Goal: Answer question/provide support: Share knowledge or assist other users

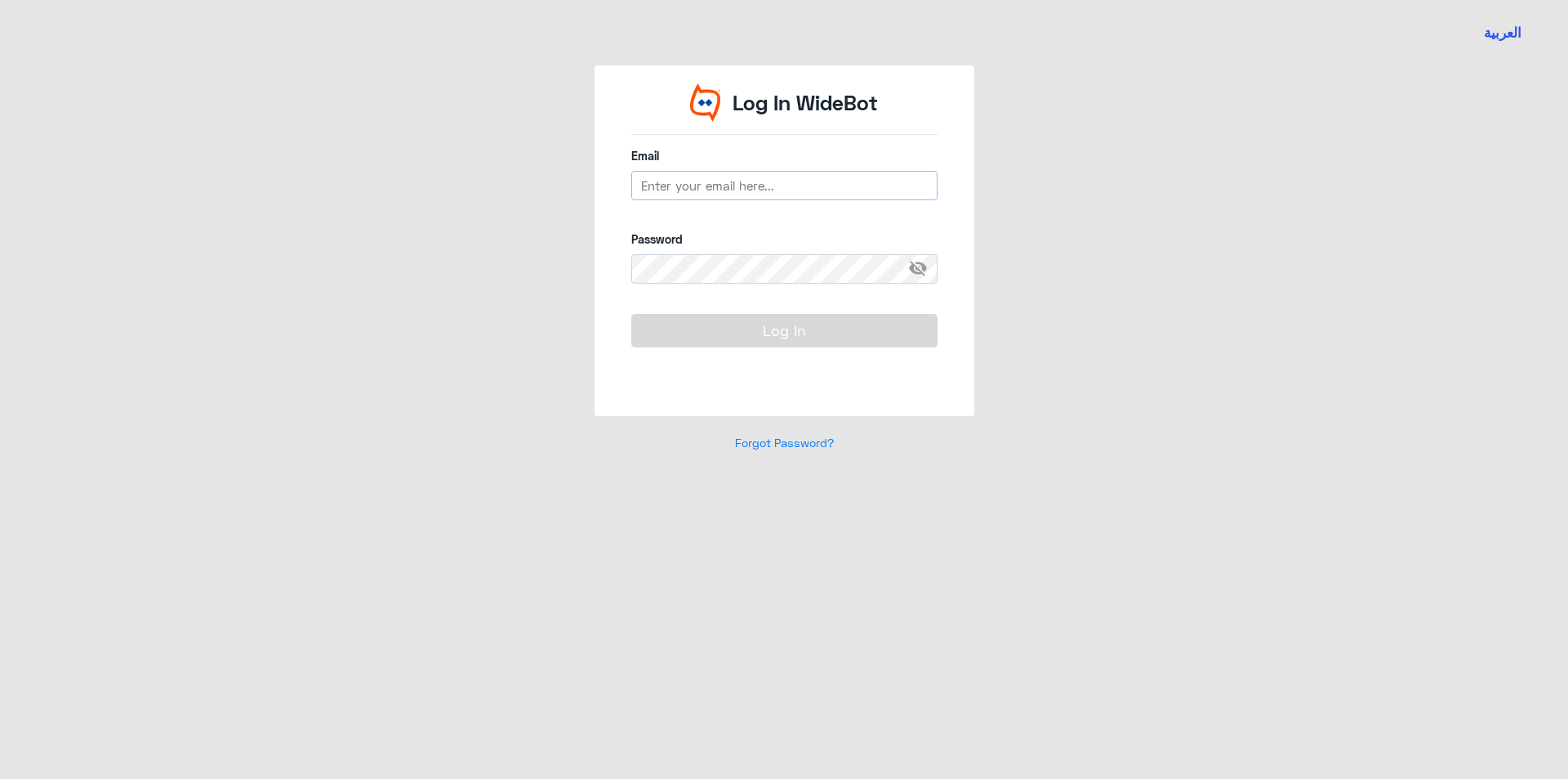
type input "[EMAIL_ADDRESS][DOMAIN_NAME]"
click at [816, 333] on button "Log In" at bounding box center [784, 330] width 306 height 33
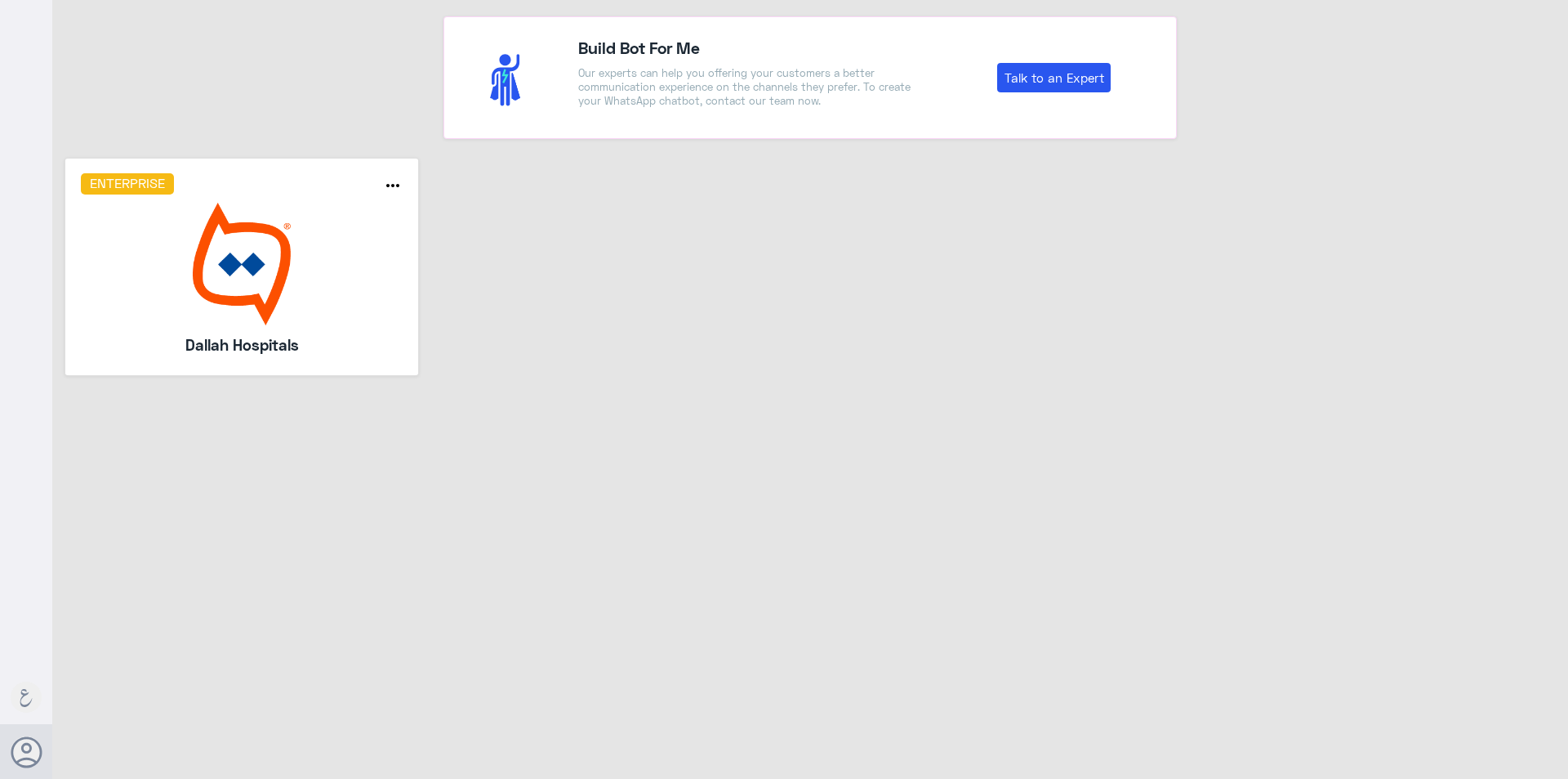
click at [237, 250] on img at bounding box center [242, 263] width 323 height 123
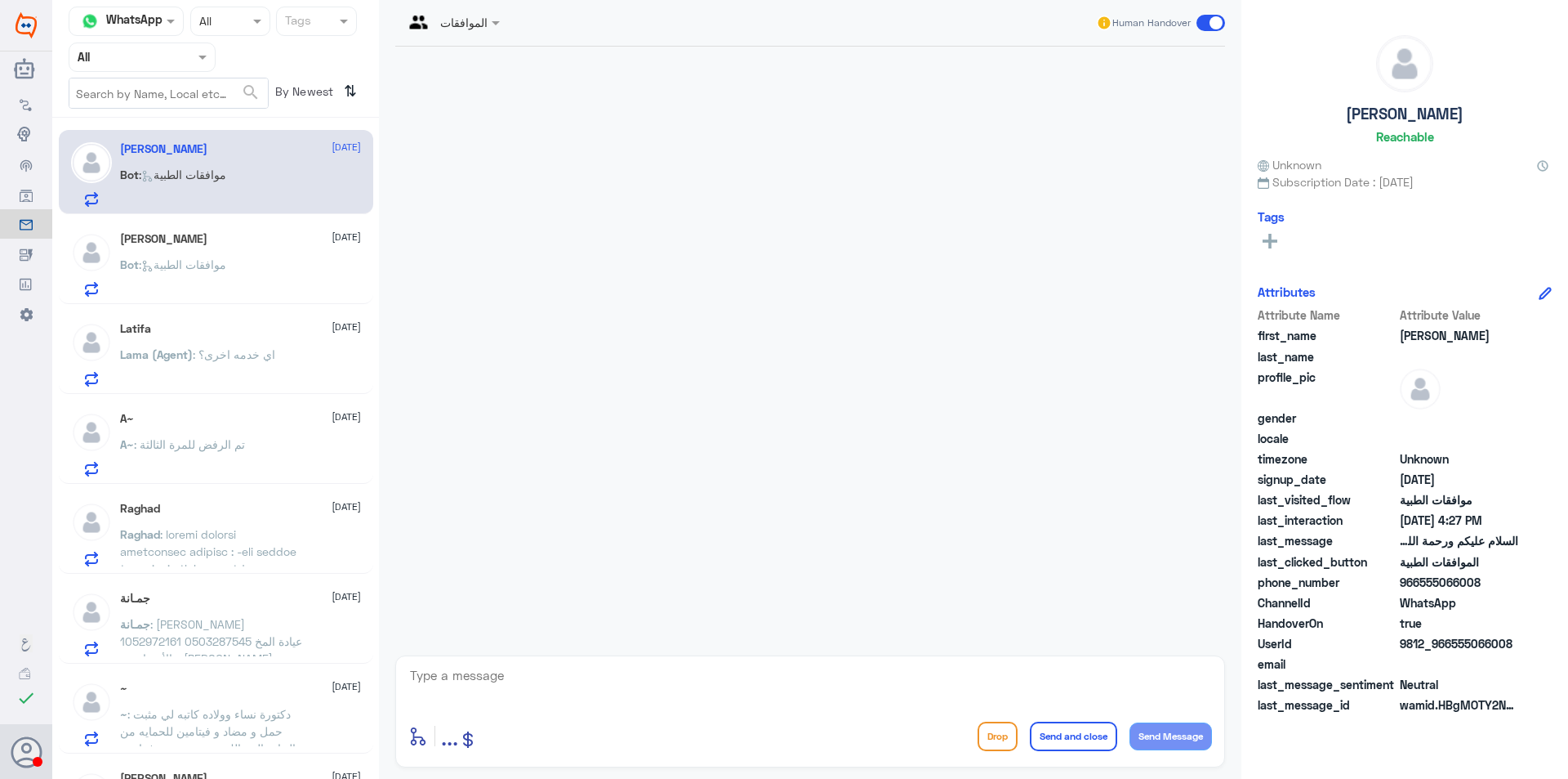
click at [136, 65] on input "text" at bounding box center [123, 57] width 90 height 19
click at [151, 191] on div "Your Team" at bounding box center [142, 204] width 147 height 38
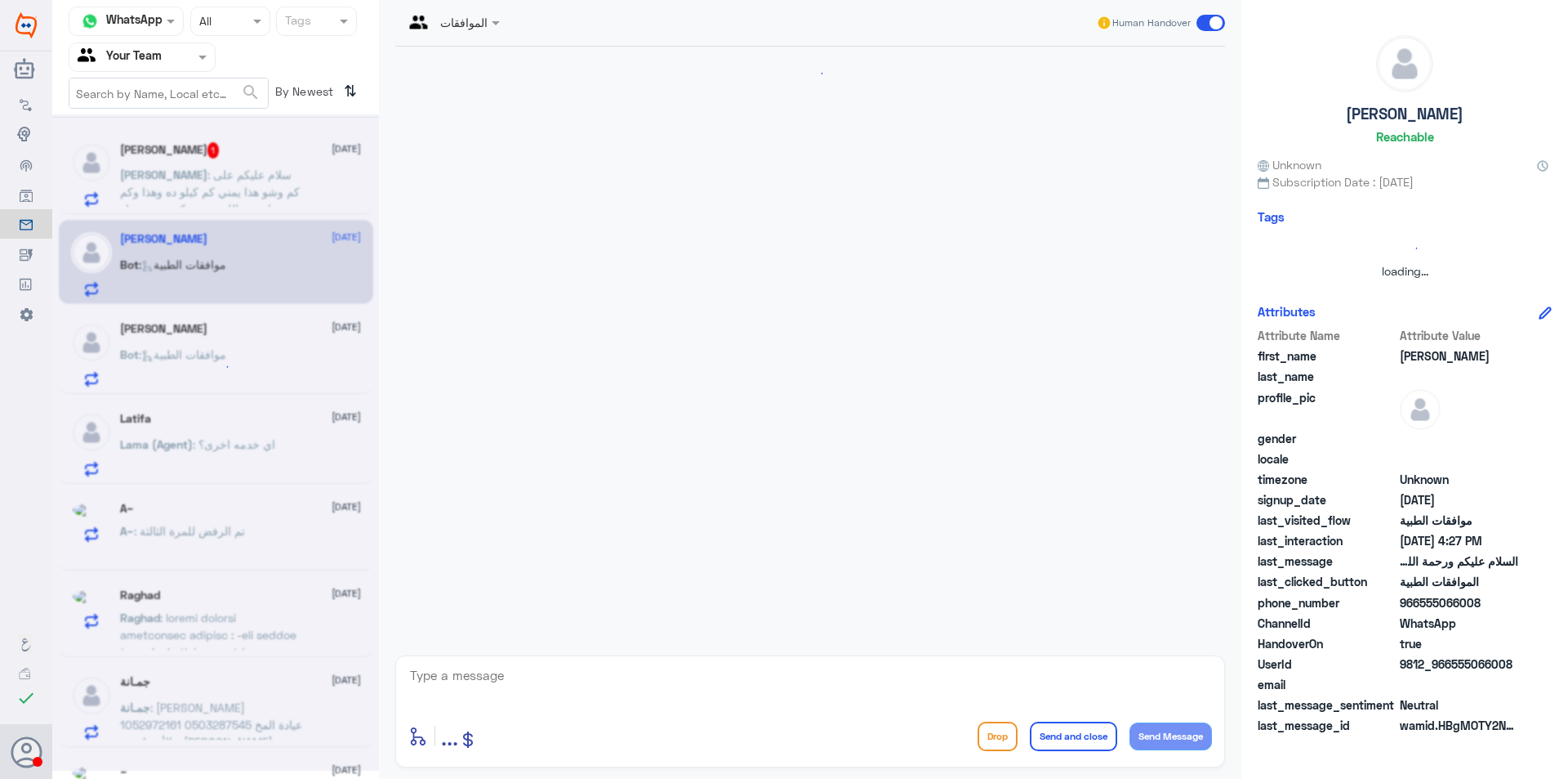
scroll to position [200, 0]
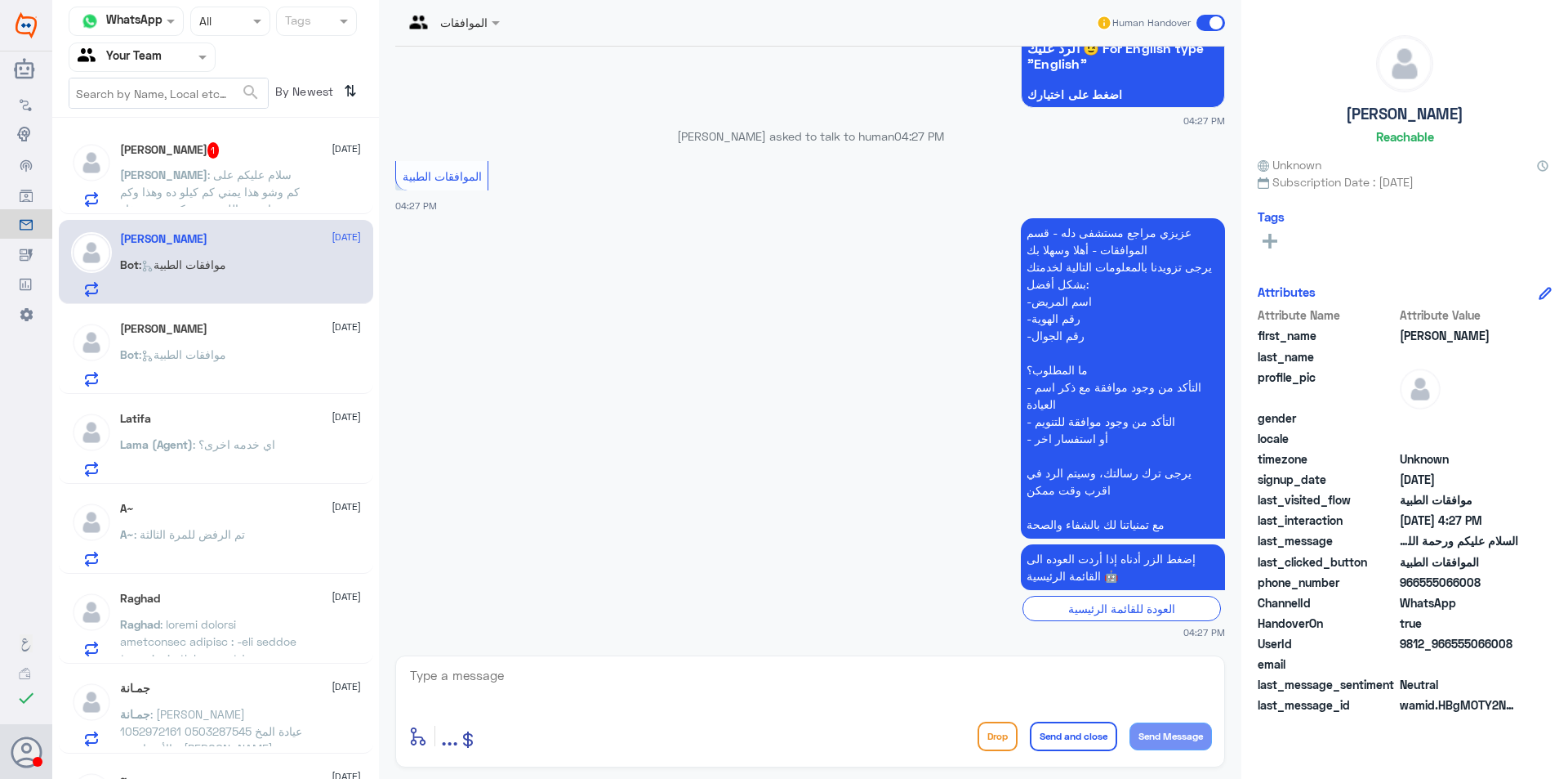
click at [149, 193] on span ": ‏سلام عليكم على كم وشو هذا يمني كم كيلو ده وهذا وكم امشي اللي تحت يكون بعد صغ…" at bounding box center [209, 192] width 179 height 48
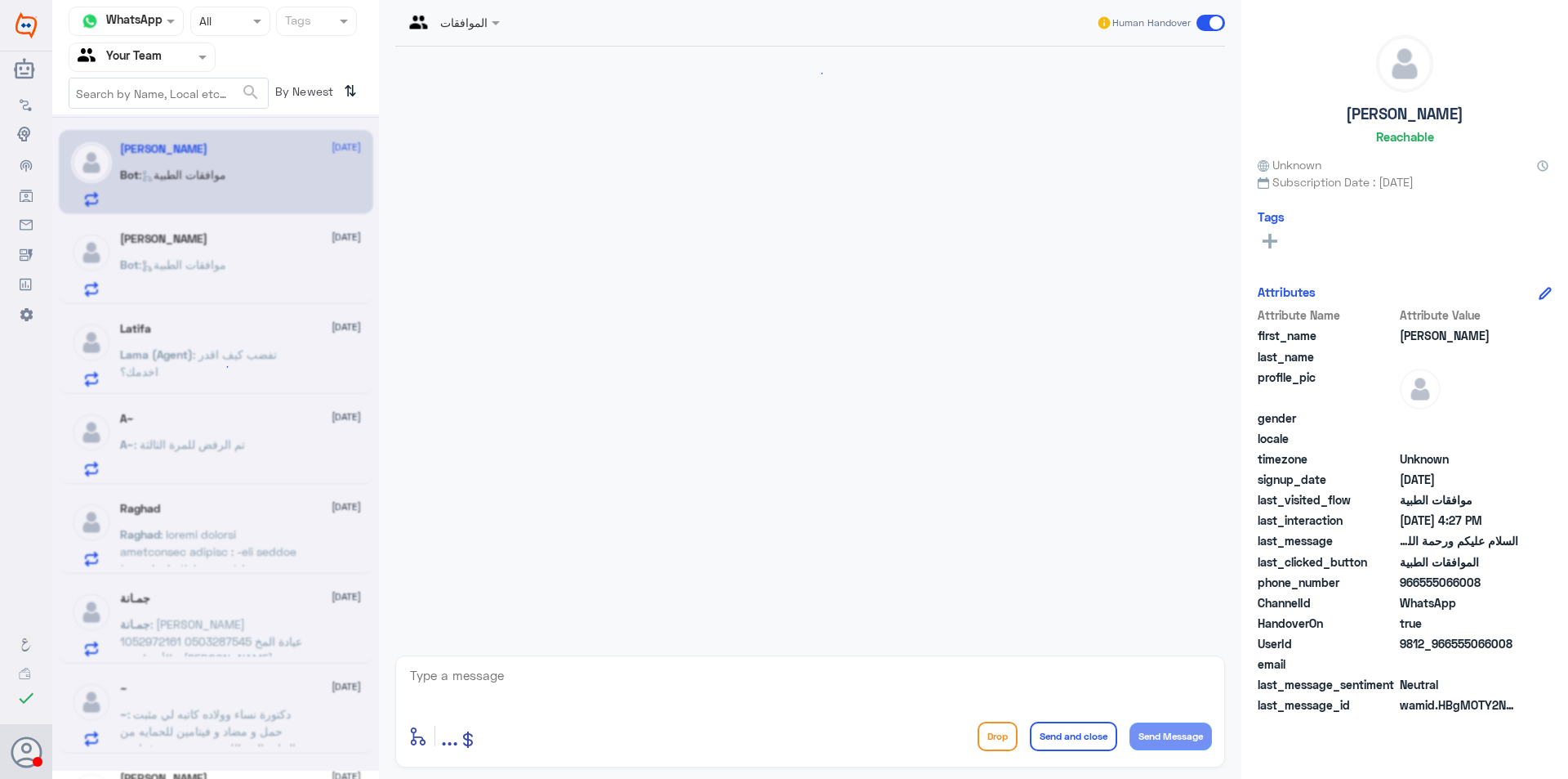
scroll to position [200, 0]
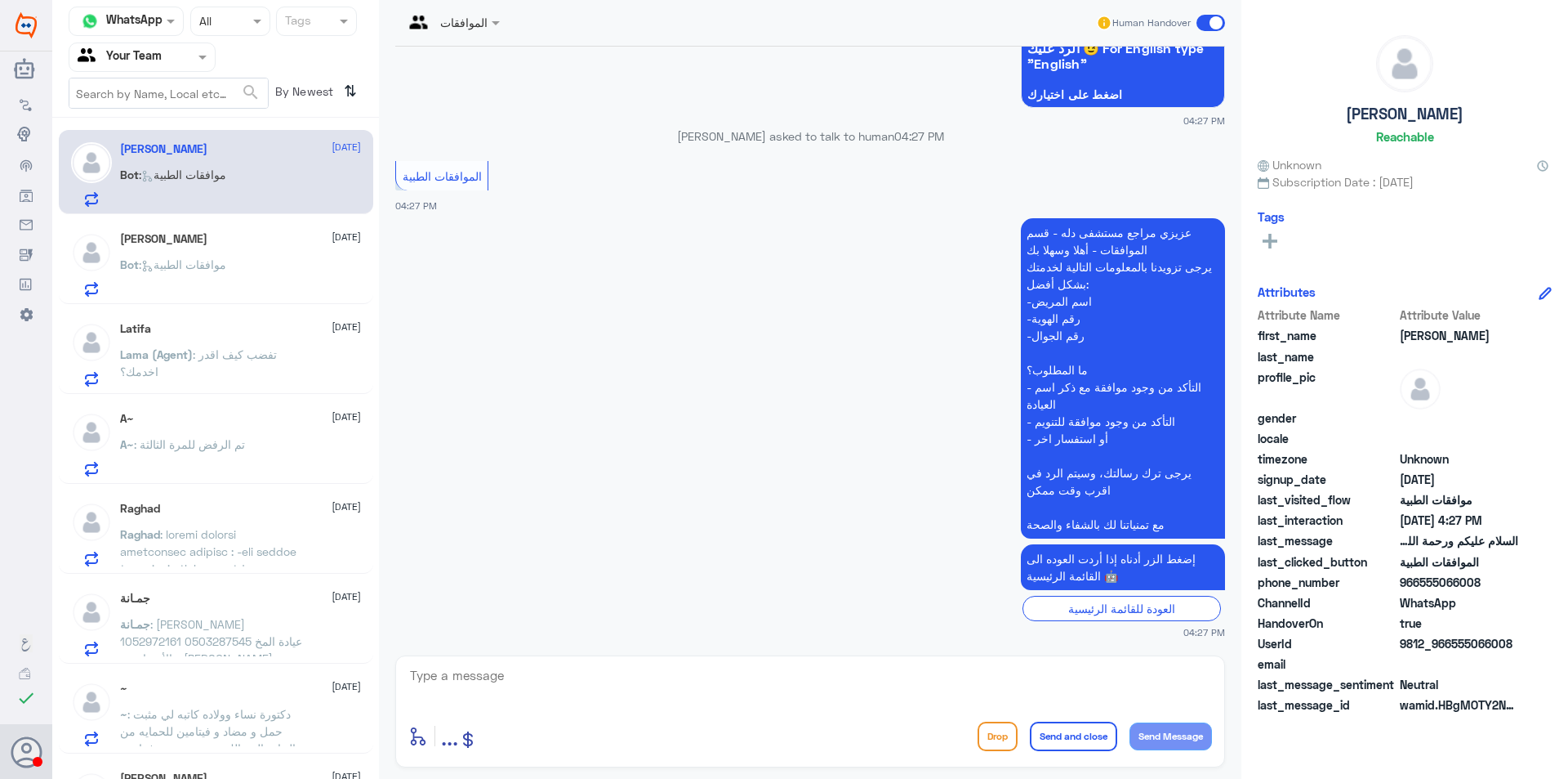
click at [174, 67] on div "Agent Filter Your Team" at bounding box center [132, 57] width 125 height 25
click at [178, 104] on div "Unassigned" at bounding box center [142, 109] width 147 height 38
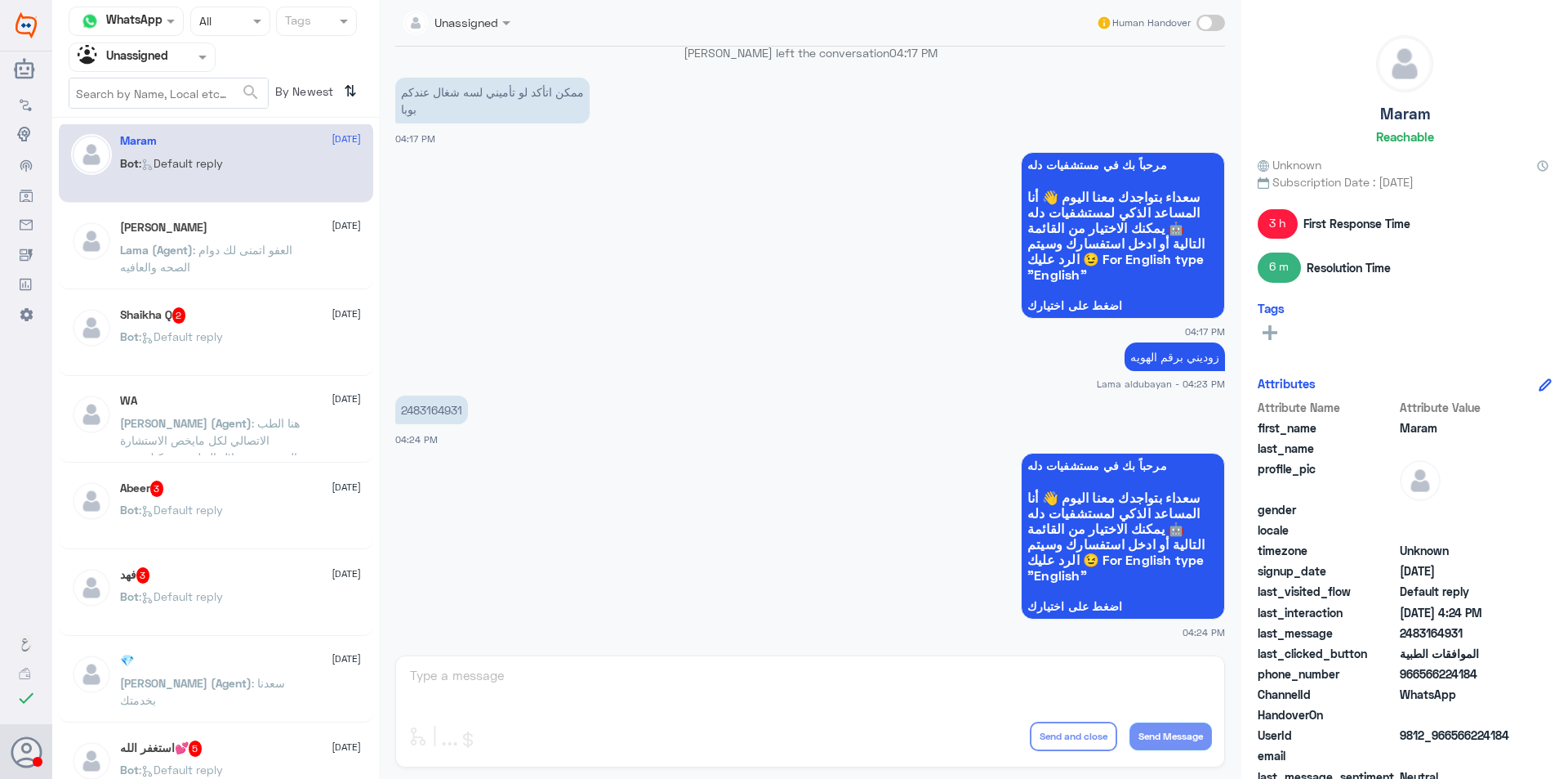
scroll to position [2, 0]
click at [291, 257] on span ": العفو اتمنى لك دوام الصحه والعافيه" at bounding box center [205, 263] width 172 height 31
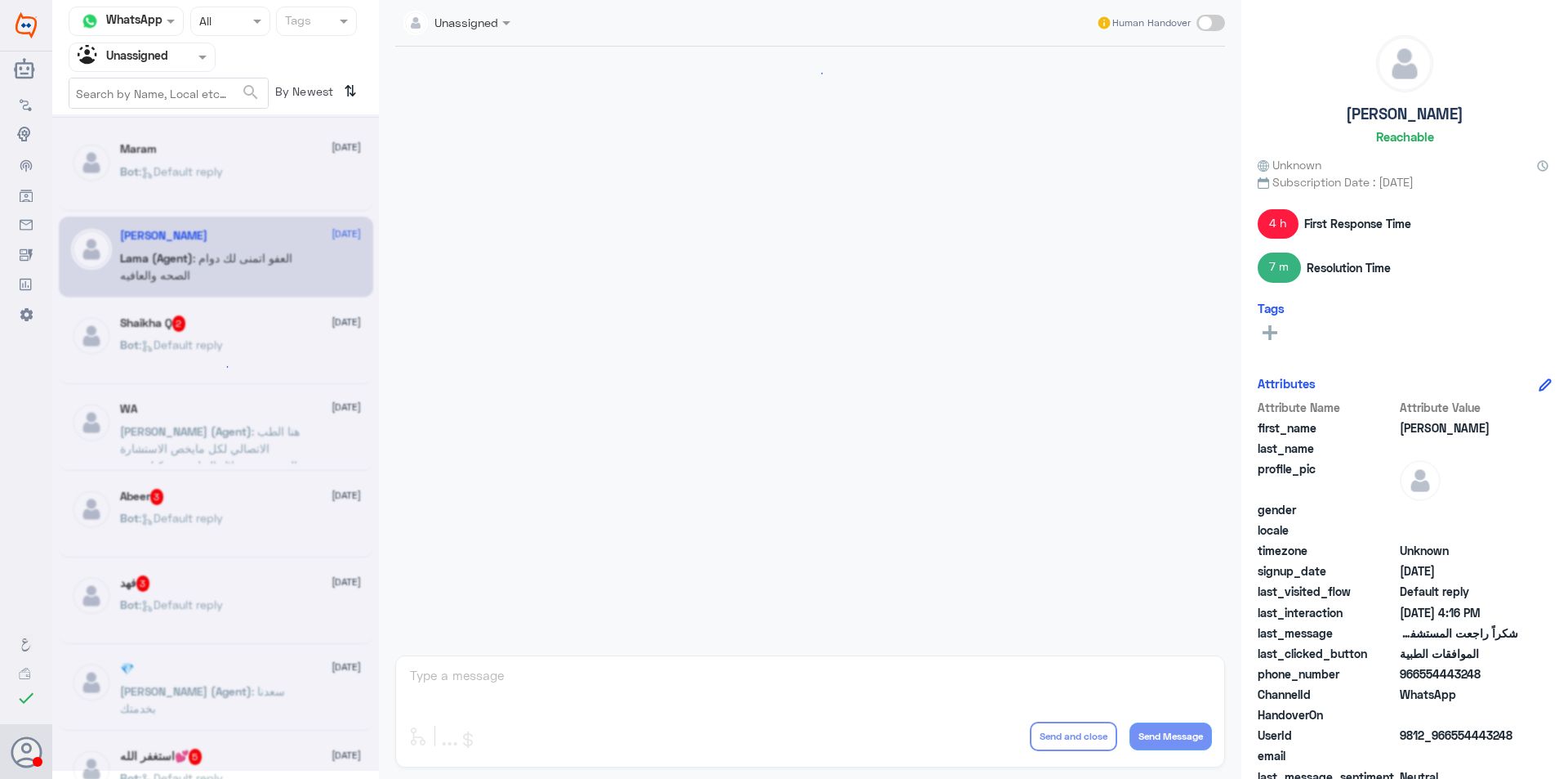
scroll to position [943, 0]
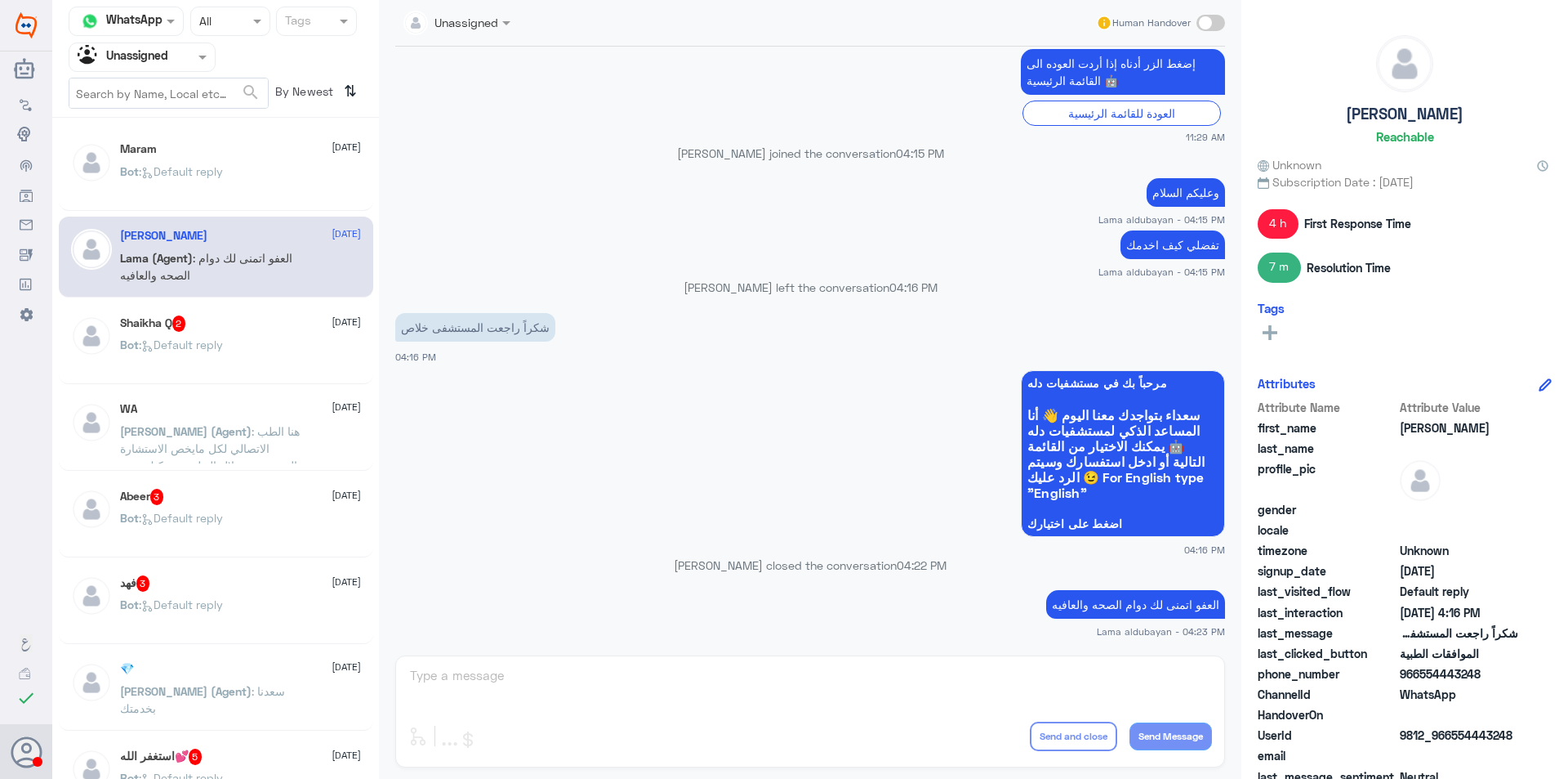
click at [278, 179] on div "Bot : Default reply" at bounding box center [240, 185] width 241 height 37
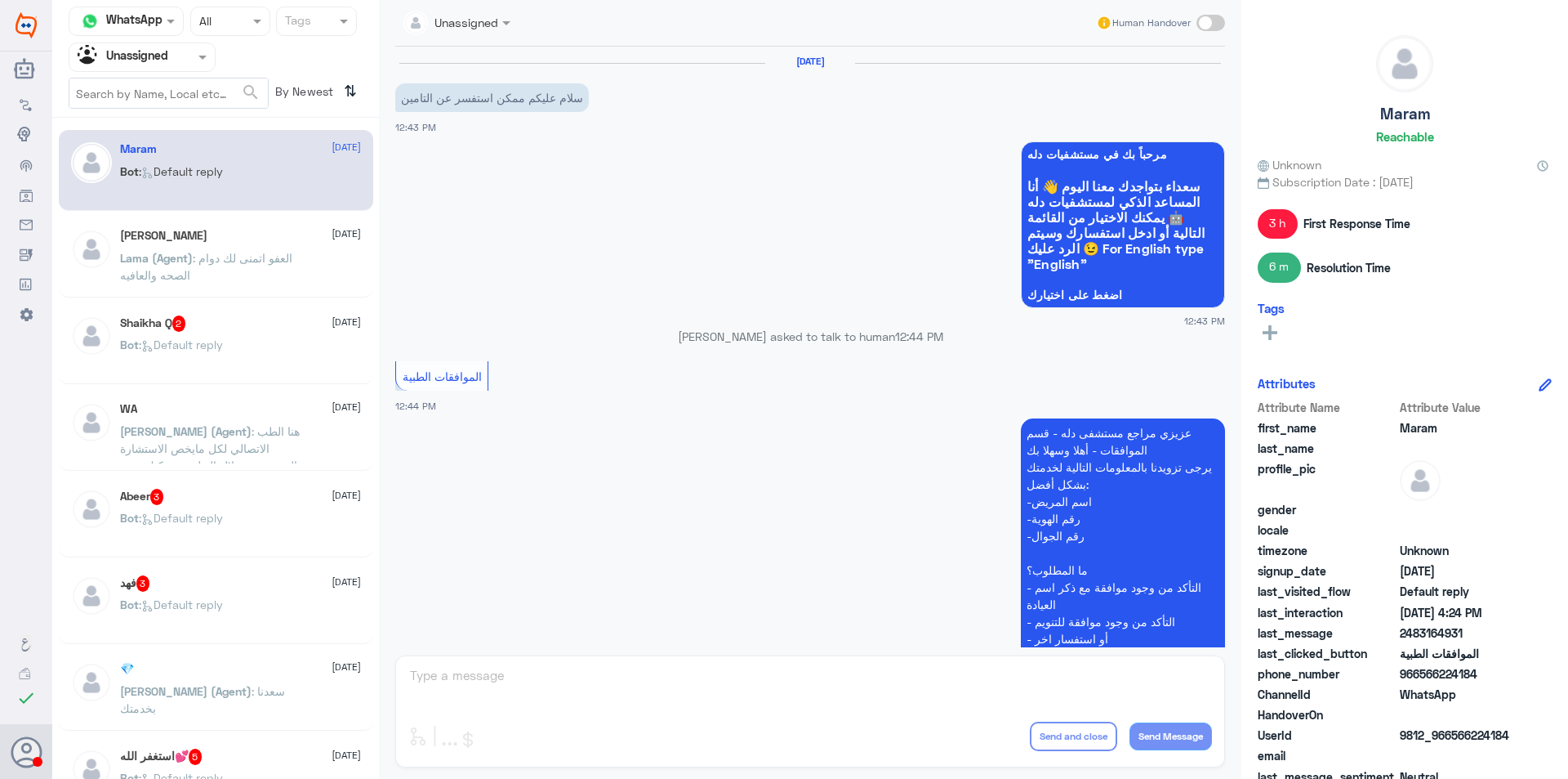
scroll to position [895, 0]
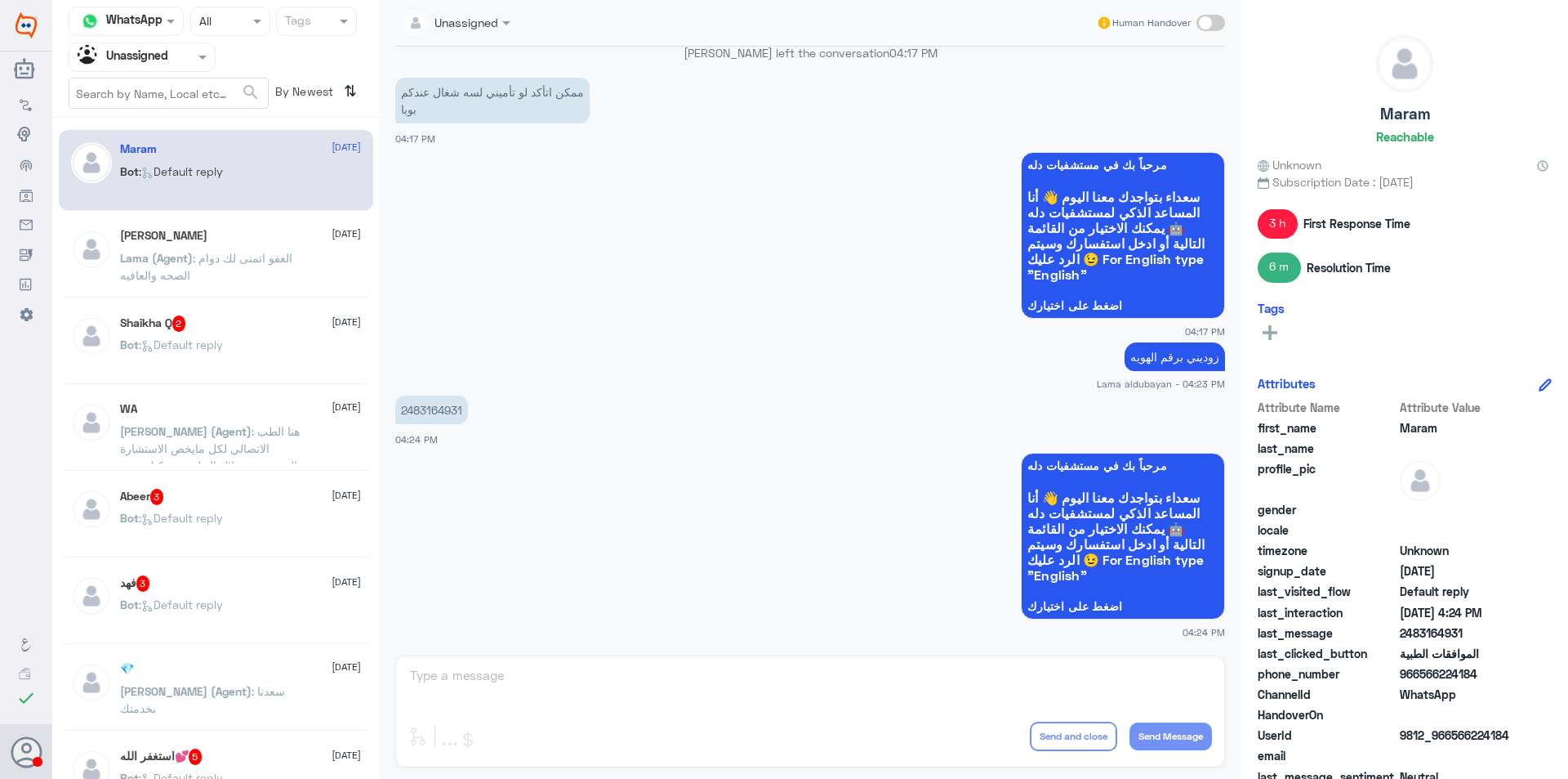
click at [264, 440] on p "[PERSON_NAME] (Agent) : هنا الطب الاتصالي لكل مايخص الاستشارة الفورية من خلال ا…" at bounding box center [211, 442] width 183 height 41
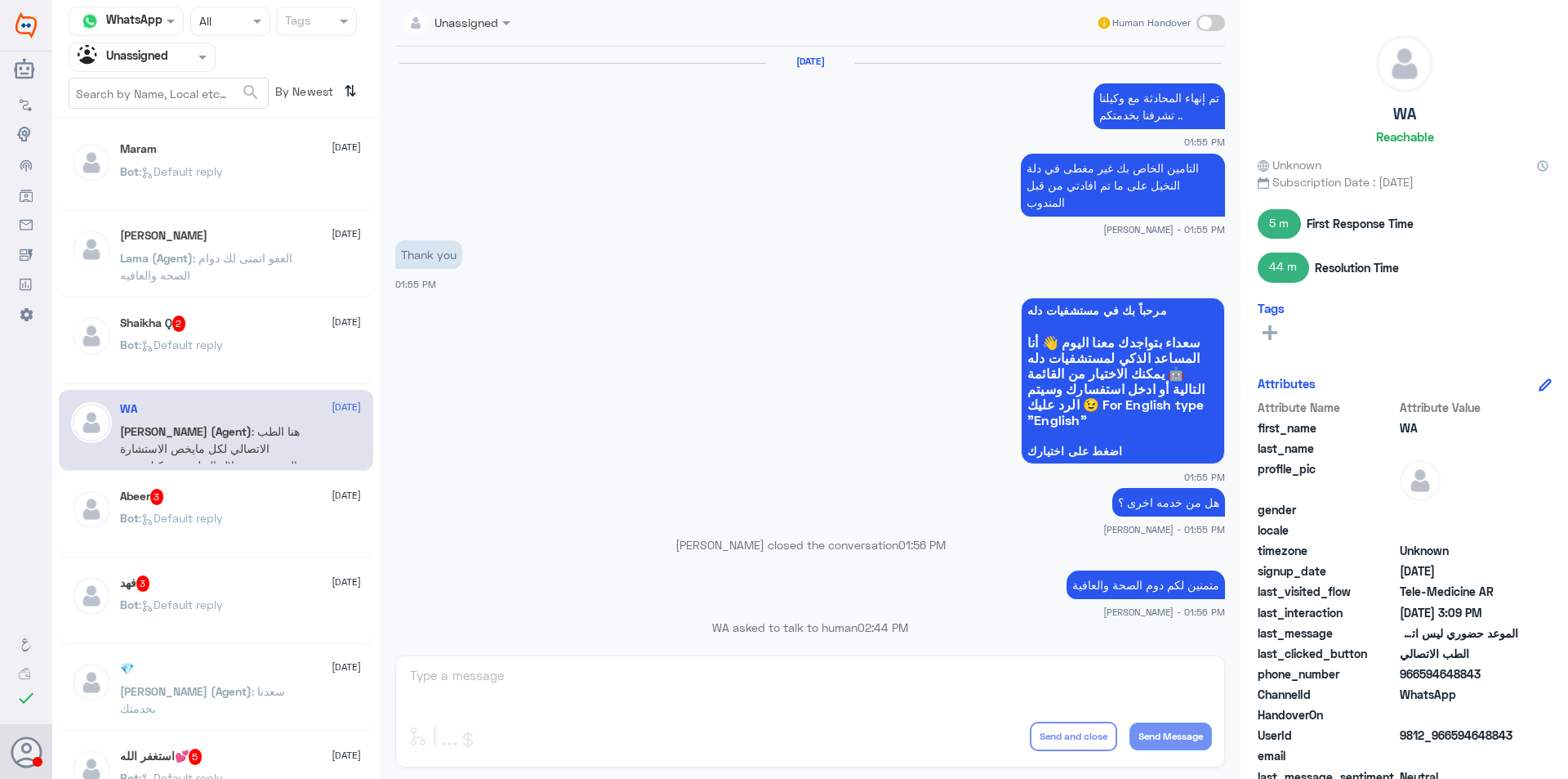
scroll to position [734, 0]
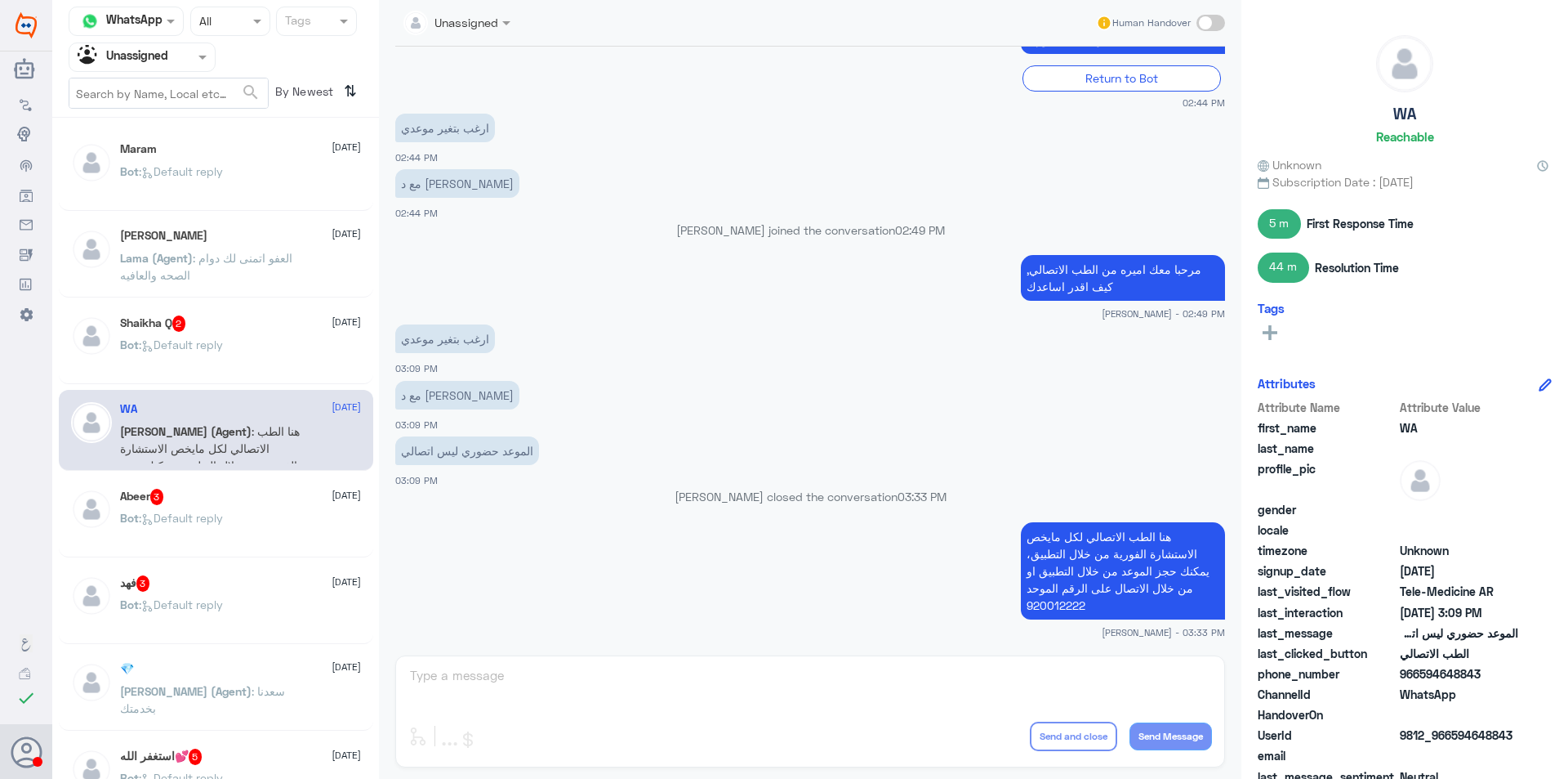
click at [279, 499] on div "Abeer 3 [DATE]" at bounding box center [240, 497] width 241 height 16
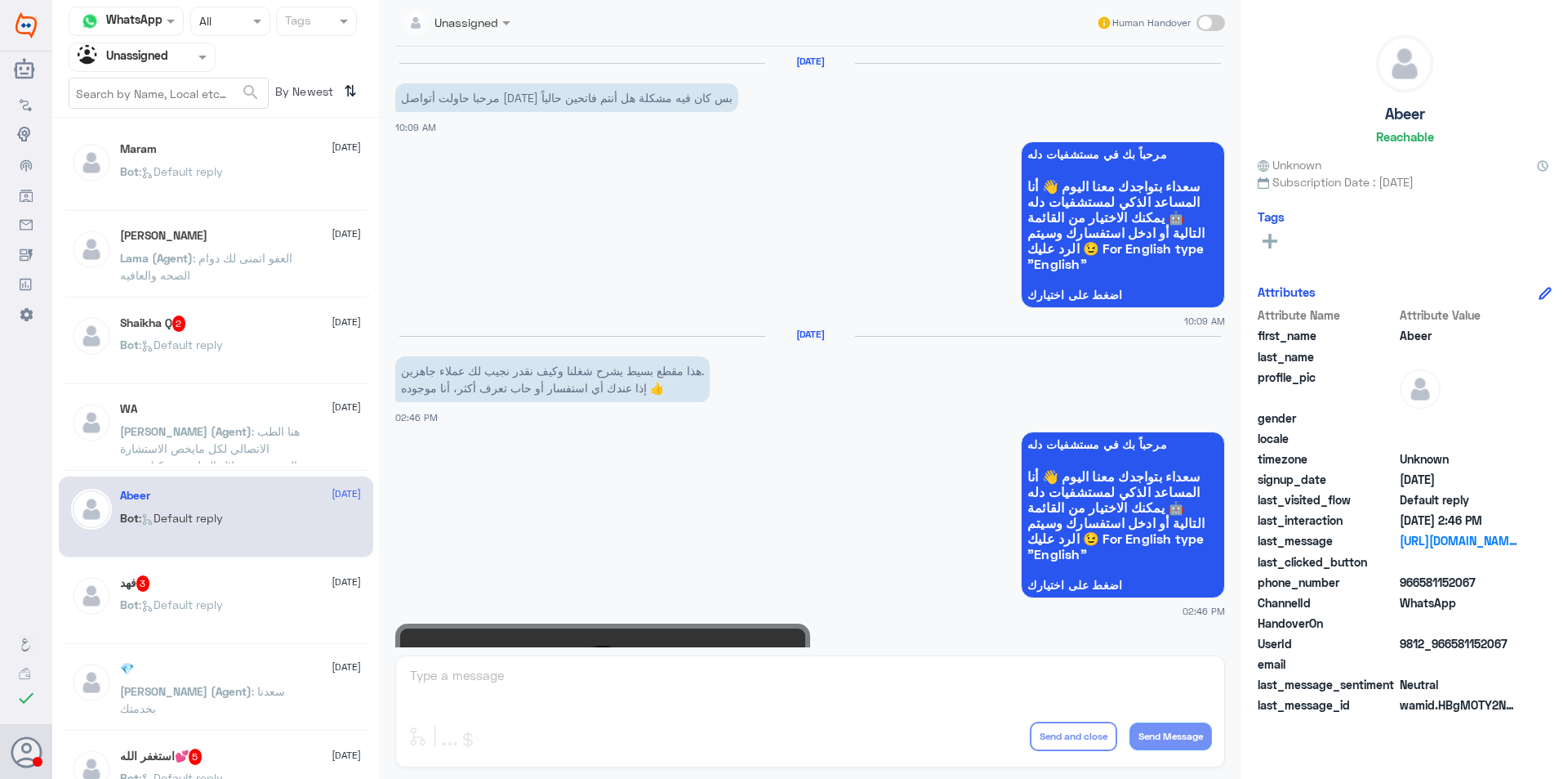
scroll to position [338, 0]
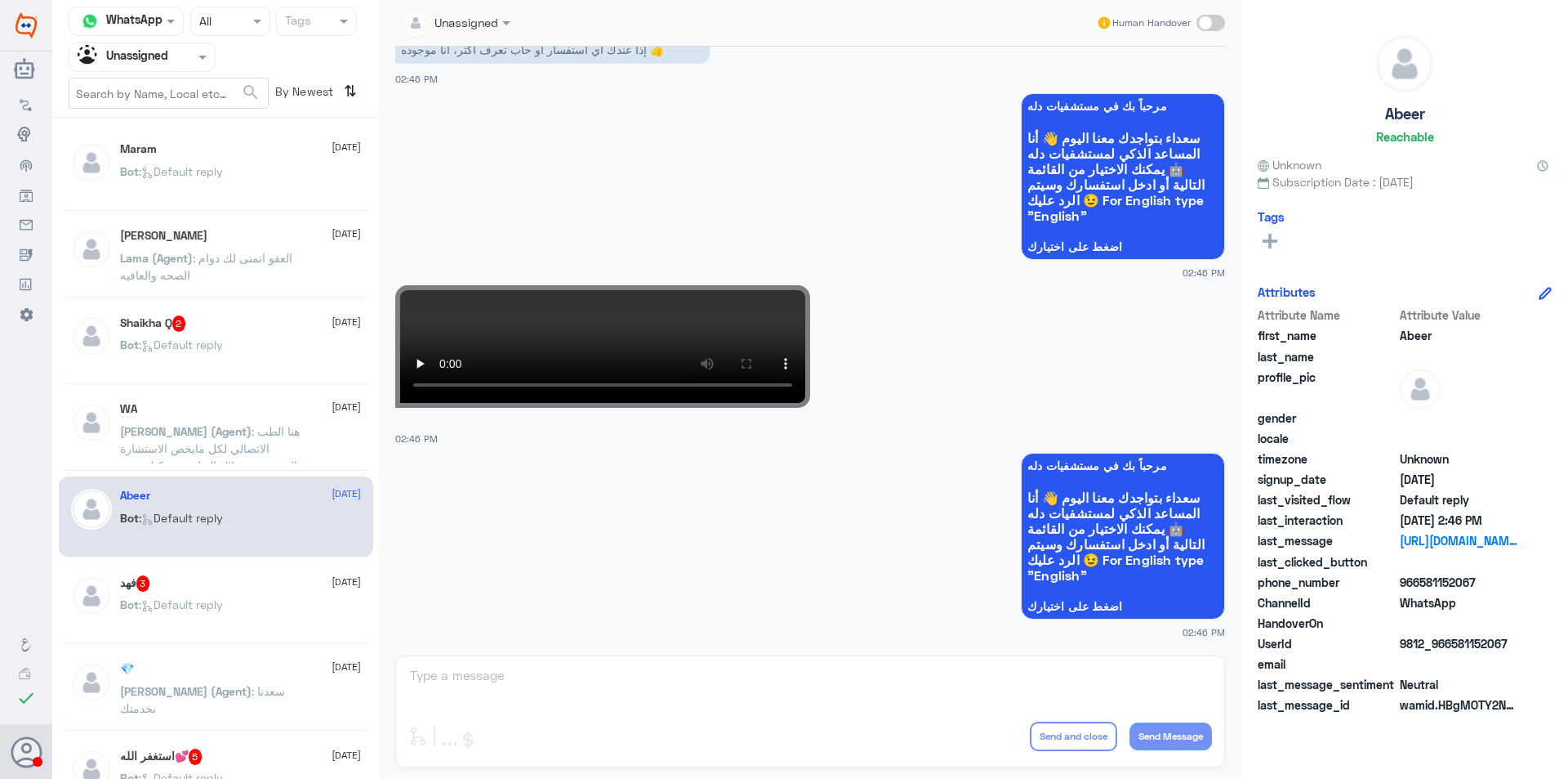
click at [262, 586] on div "فهد 3 [DATE]" at bounding box center [240, 584] width 241 height 16
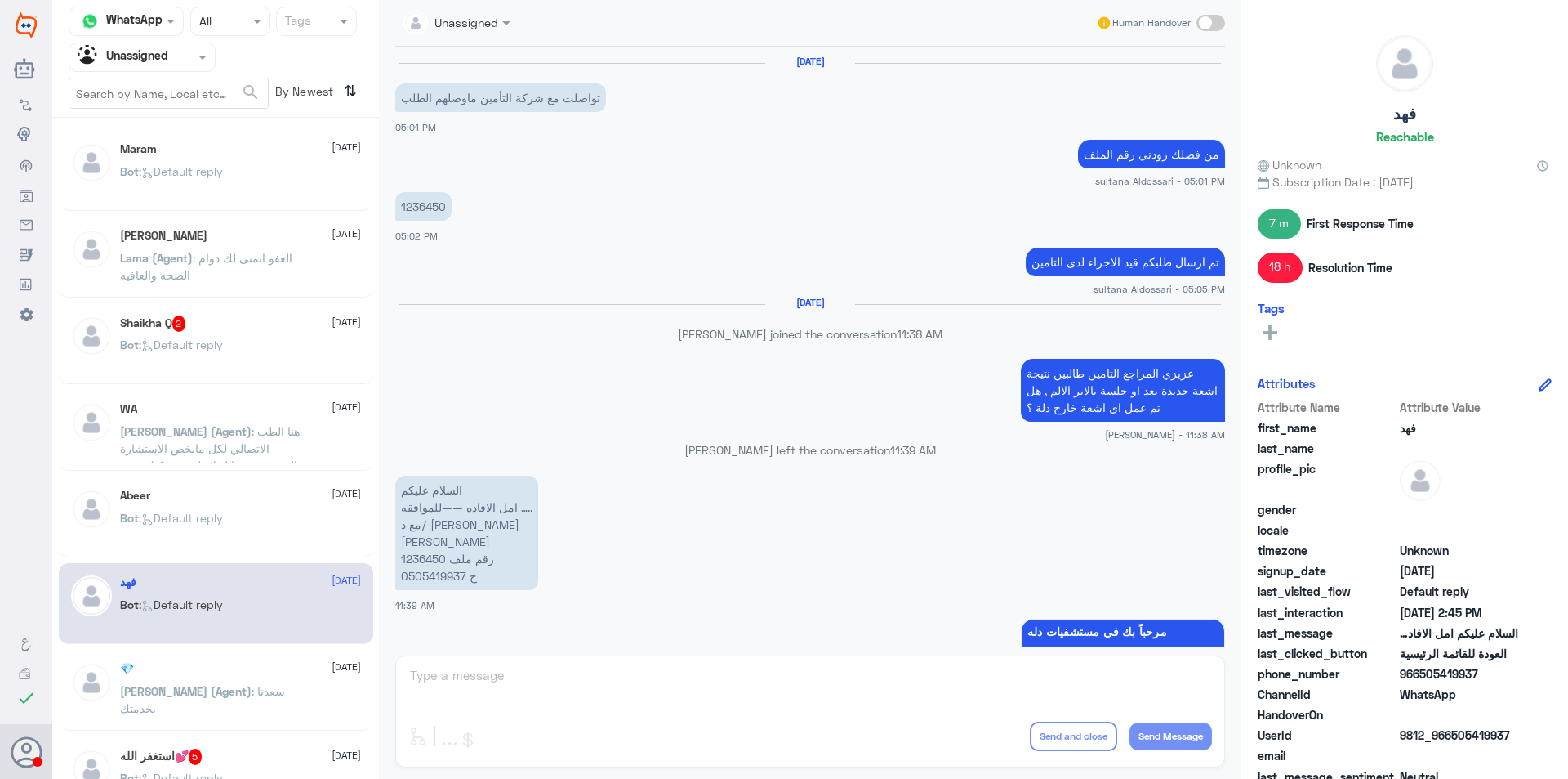
scroll to position [1501, 0]
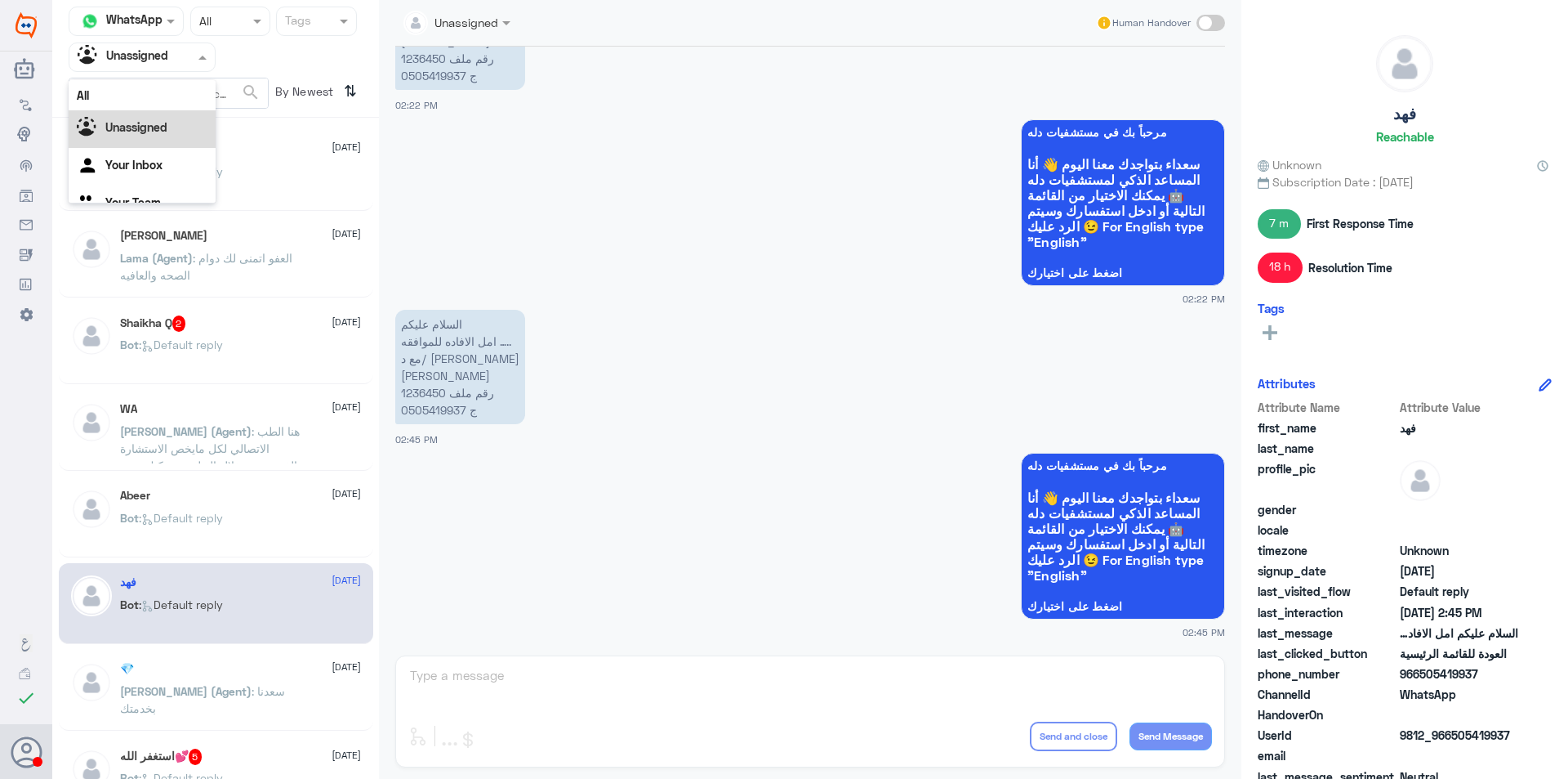
click at [201, 54] on span at bounding box center [204, 56] width 20 height 17
click at [246, 23] on div at bounding box center [230, 20] width 79 height 19
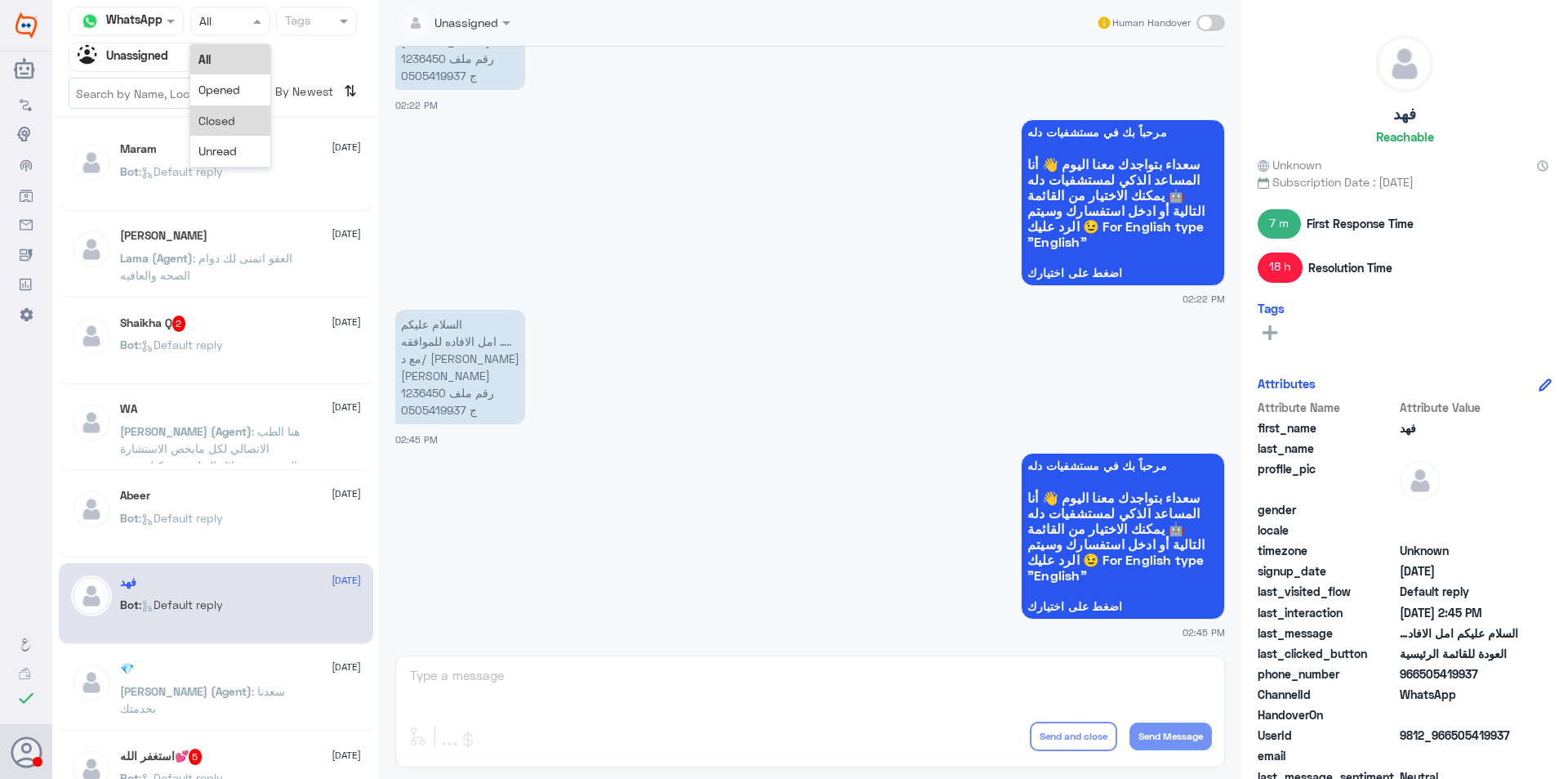
click at [245, 125] on div "Closed" at bounding box center [230, 121] width 80 height 30
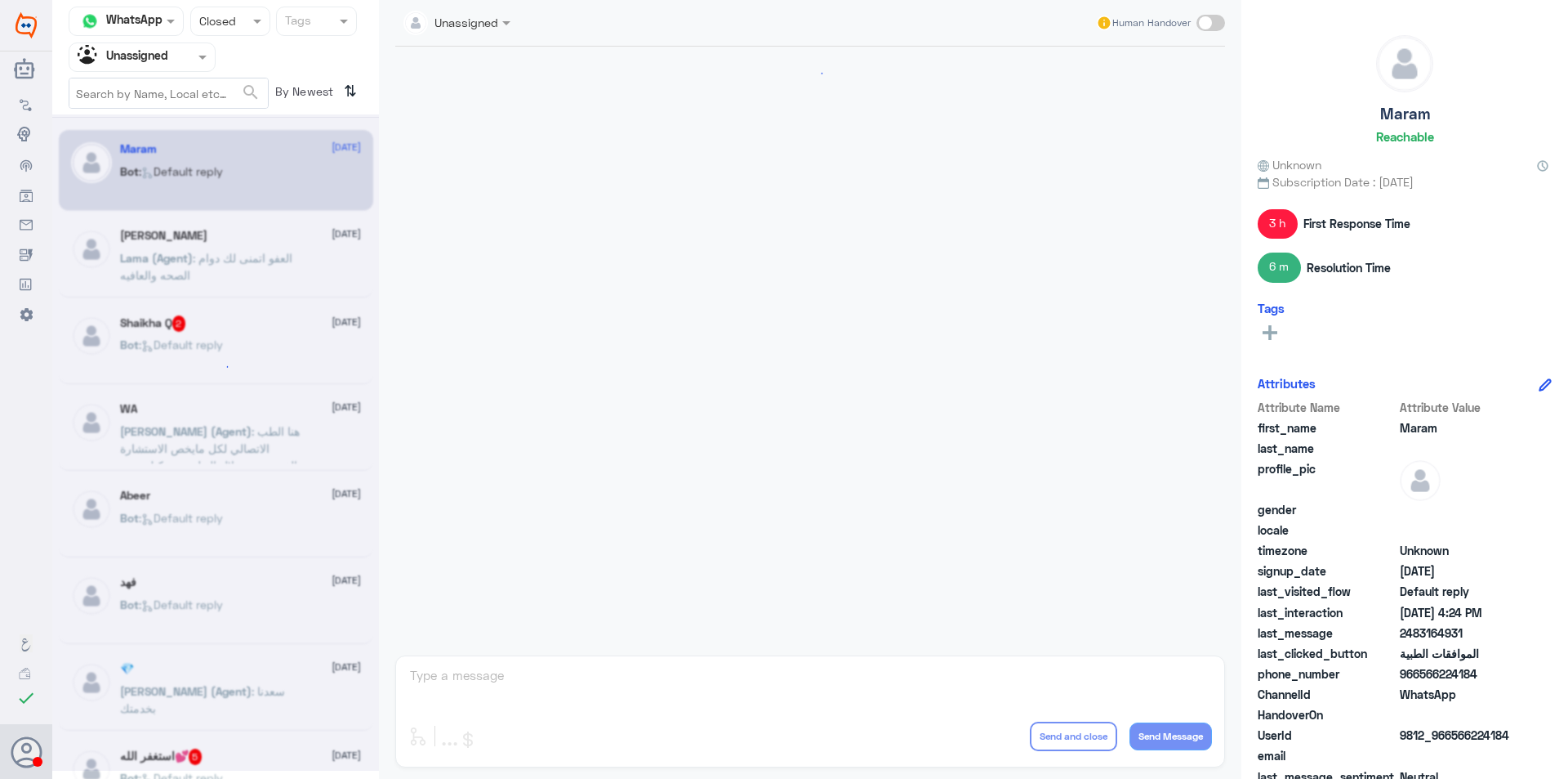
scroll to position [895, 0]
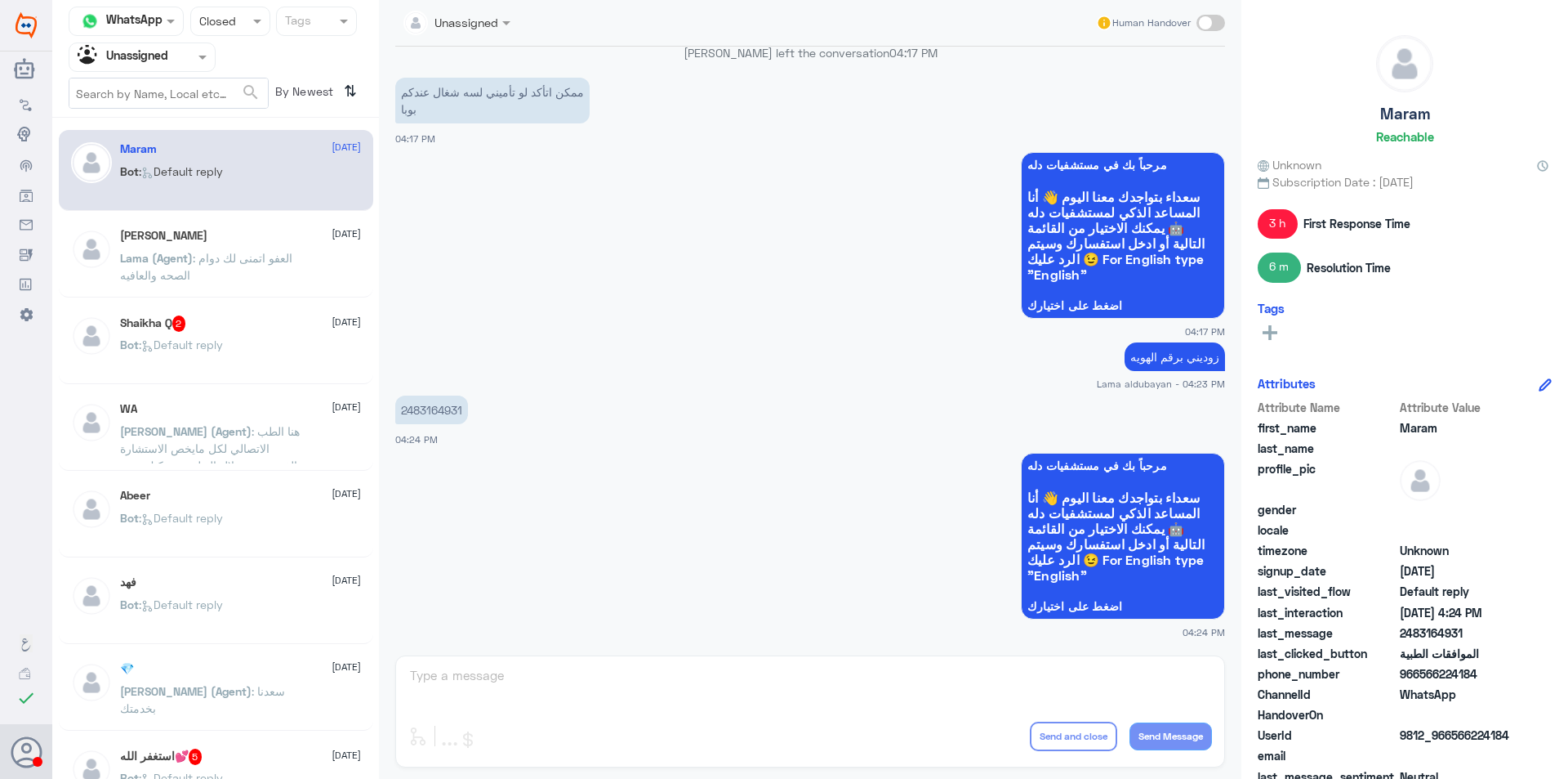
click at [179, 72] on nav "Channel WhatsApp Status × Closed Tags Agent Filter Unassigned search By Newest ⇅" at bounding box center [215, 62] width 327 height 111
click at [248, 318] on div "Shaikha Q 2 [DATE]" at bounding box center [240, 323] width 241 height 16
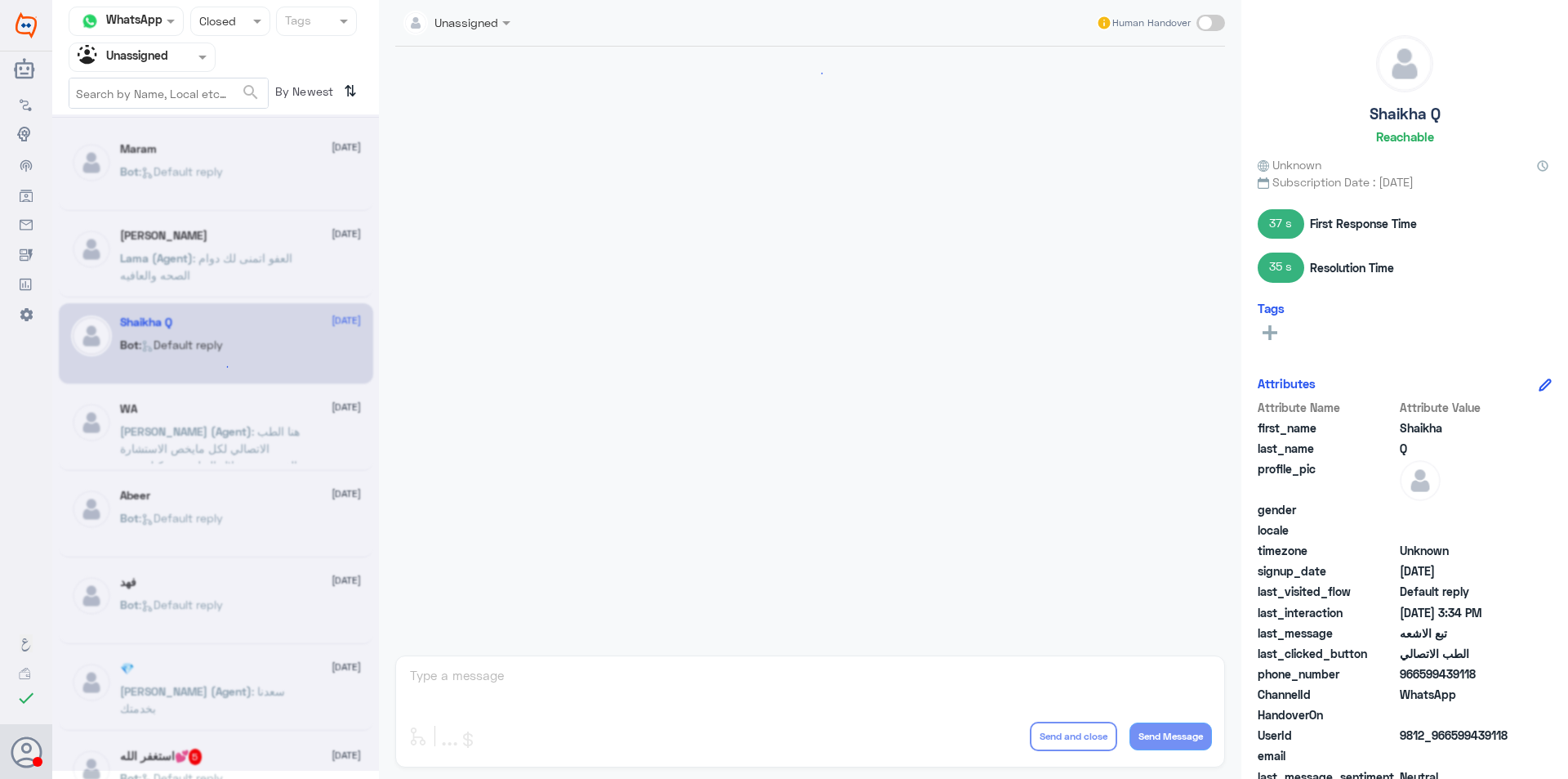
scroll to position [1045, 0]
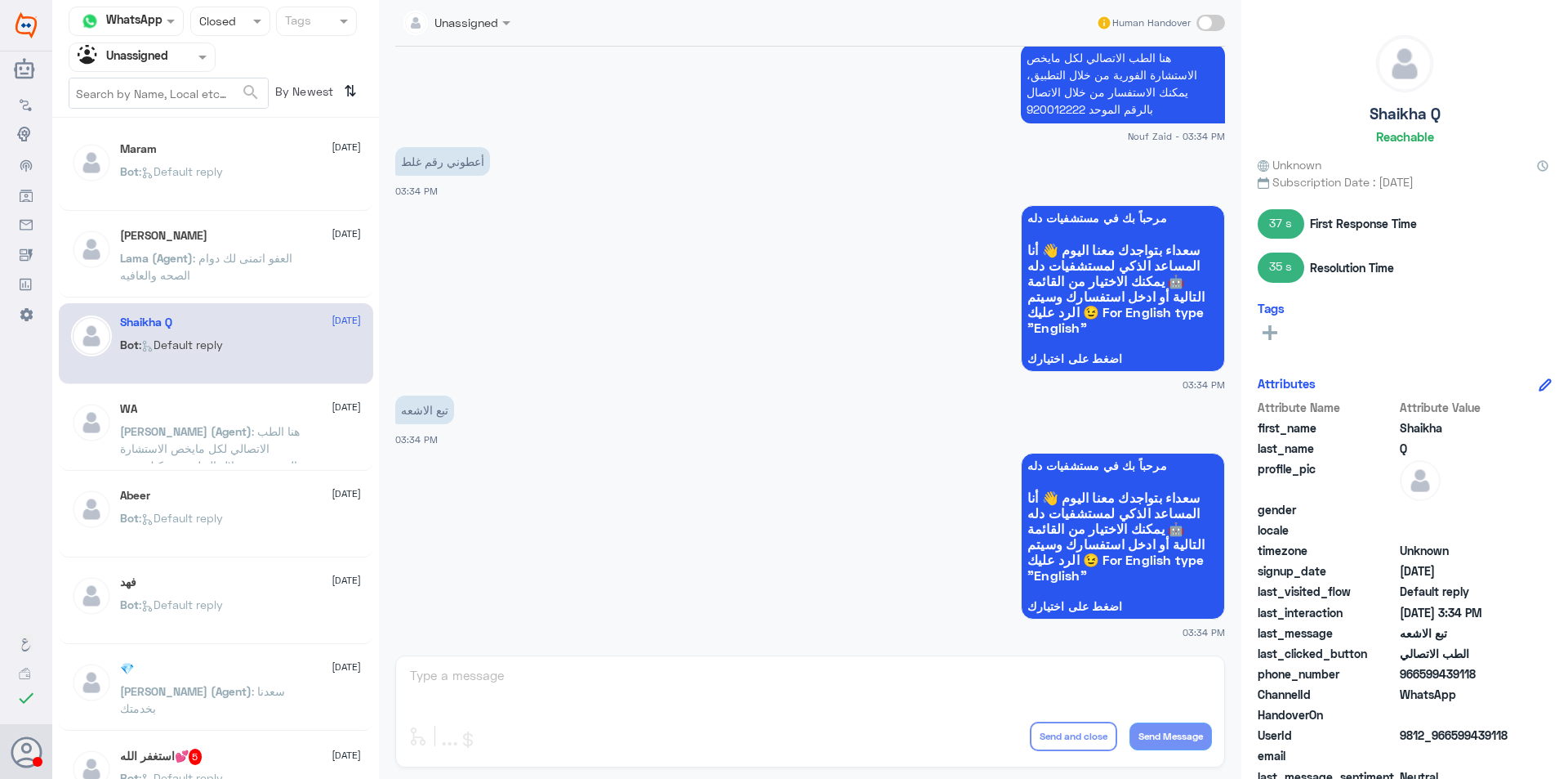
click at [260, 418] on div "WA [DATE] [PERSON_NAME] (Agent) : هنا الطب الاتصالي لكل مايخص الاستشارة الفورية…" at bounding box center [240, 432] width 241 height 61
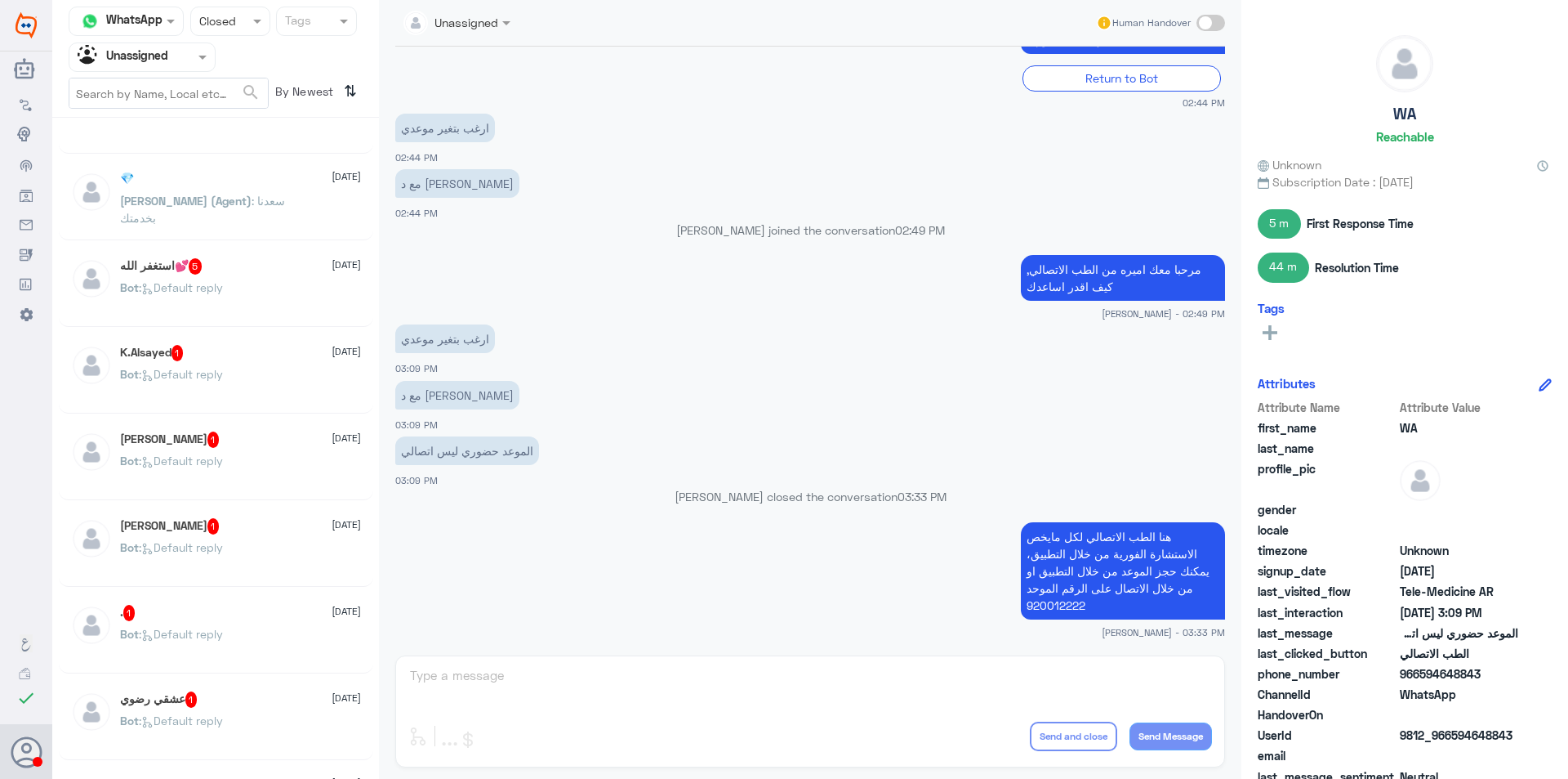
click at [198, 61] on span at bounding box center [204, 56] width 20 height 17
click at [166, 180] on div "Your Team" at bounding box center [142, 184] width 147 height 38
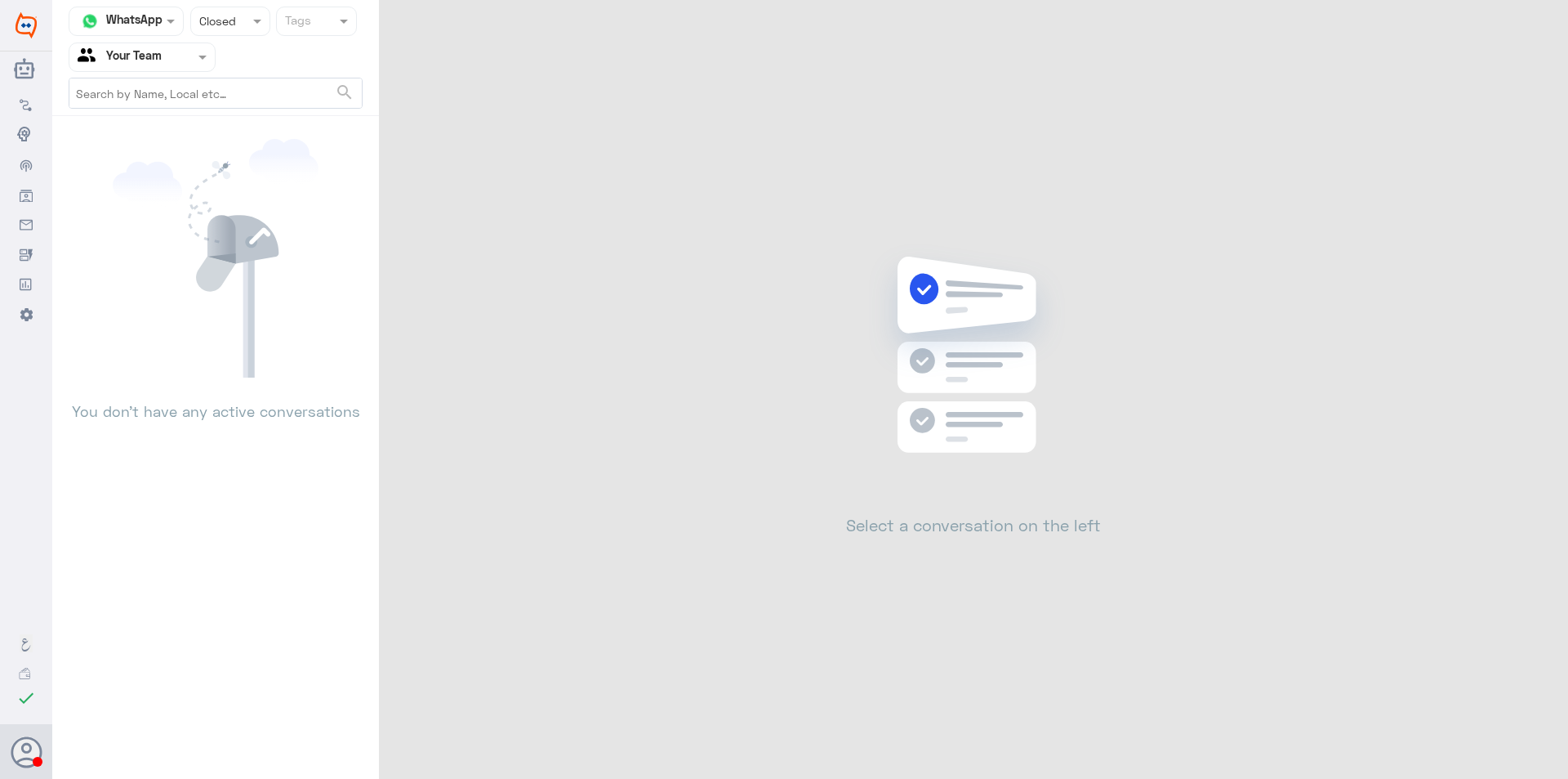
click at [179, 56] on div at bounding box center [143, 57] width 146 height 19
click at [169, 141] on div "Your Inbox" at bounding box center [142, 147] width 147 height 38
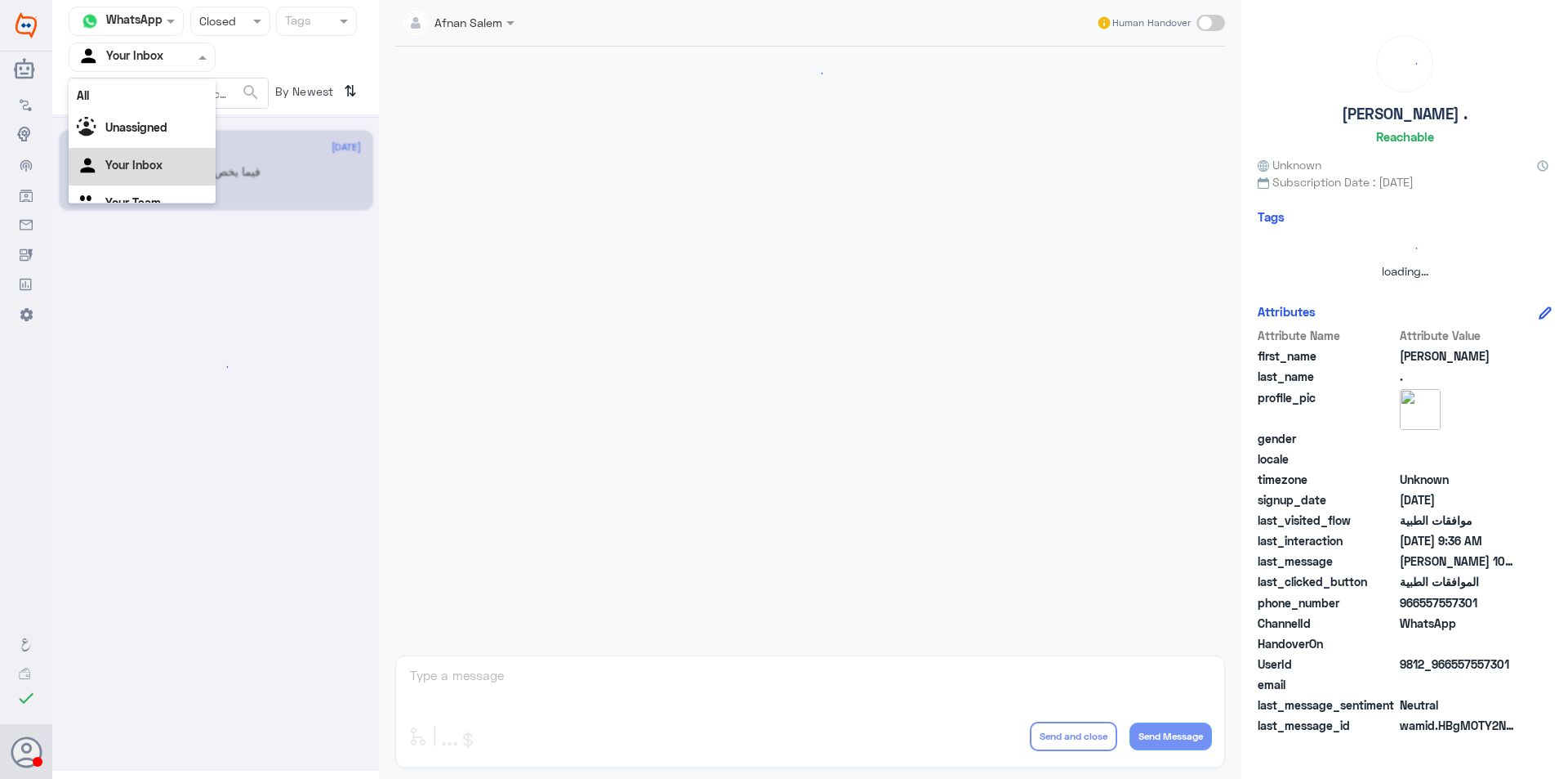
click at [178, 64] on div at bounding box center [143, 57] width 146 height 19
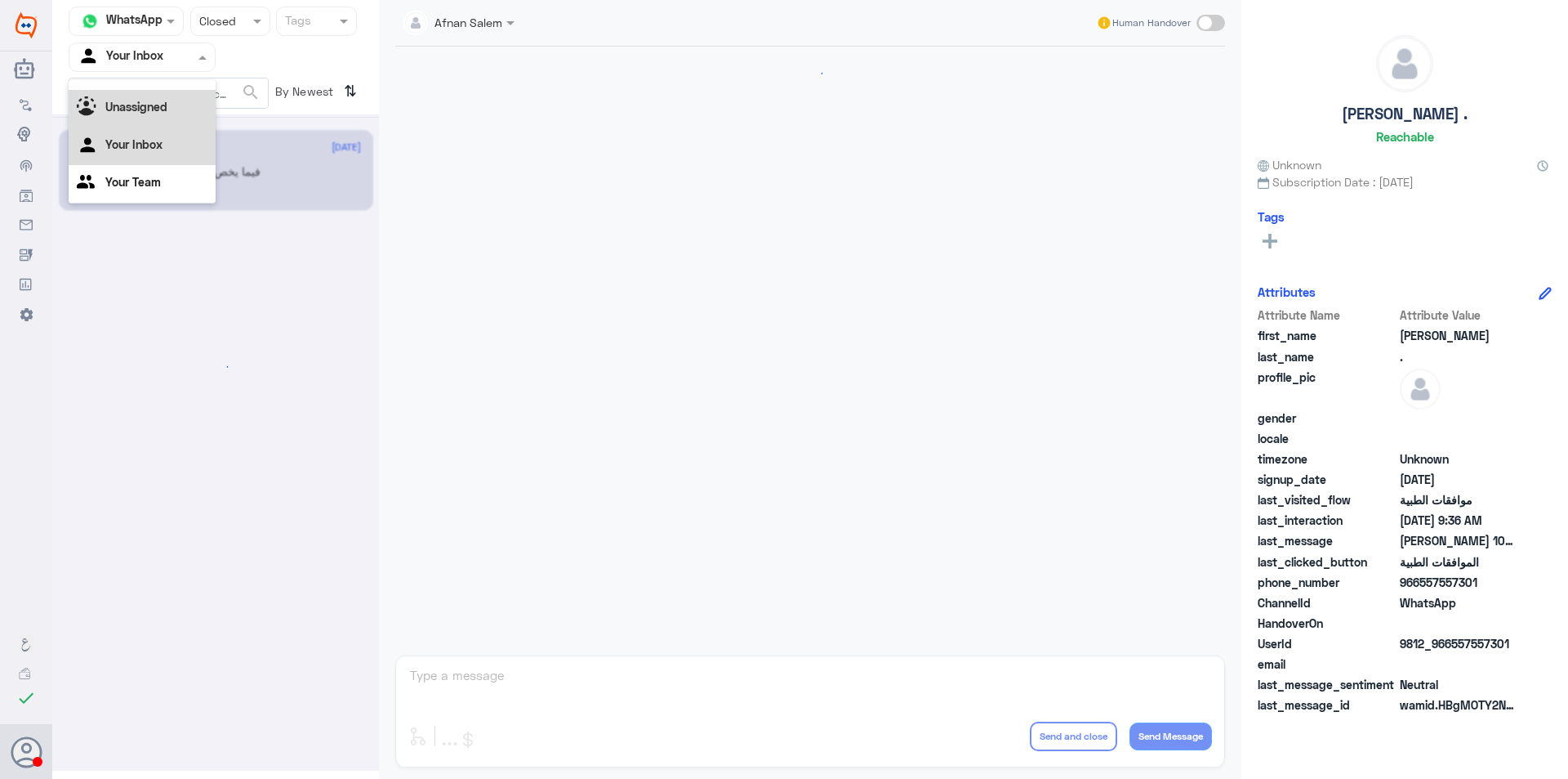
click at [170, 125] on div "Unassigned" at bounding box center [142, 109] width 147 height 38
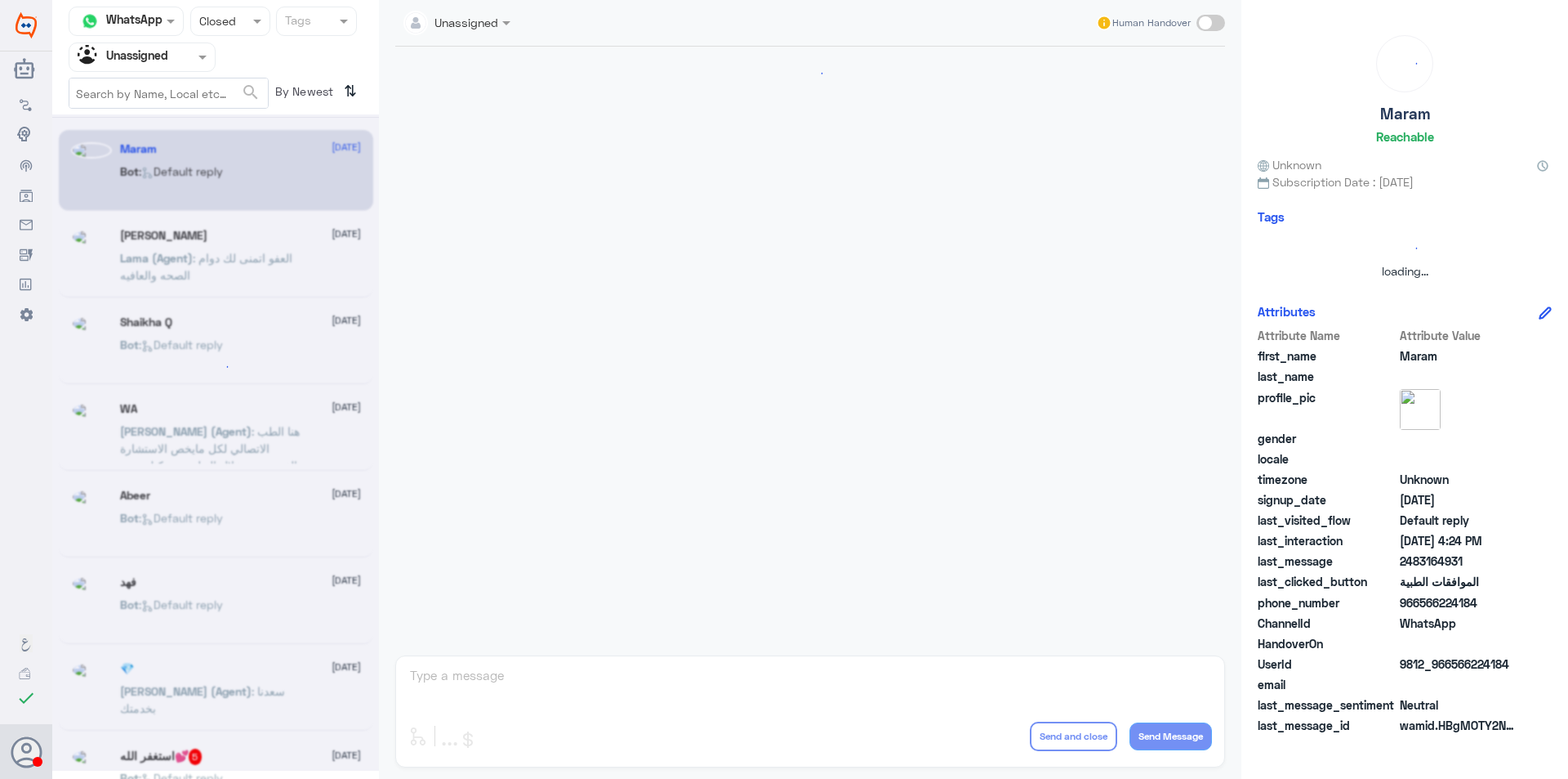
click at [247, 18] on div at bounding box center [230, 20] width 79 height 19
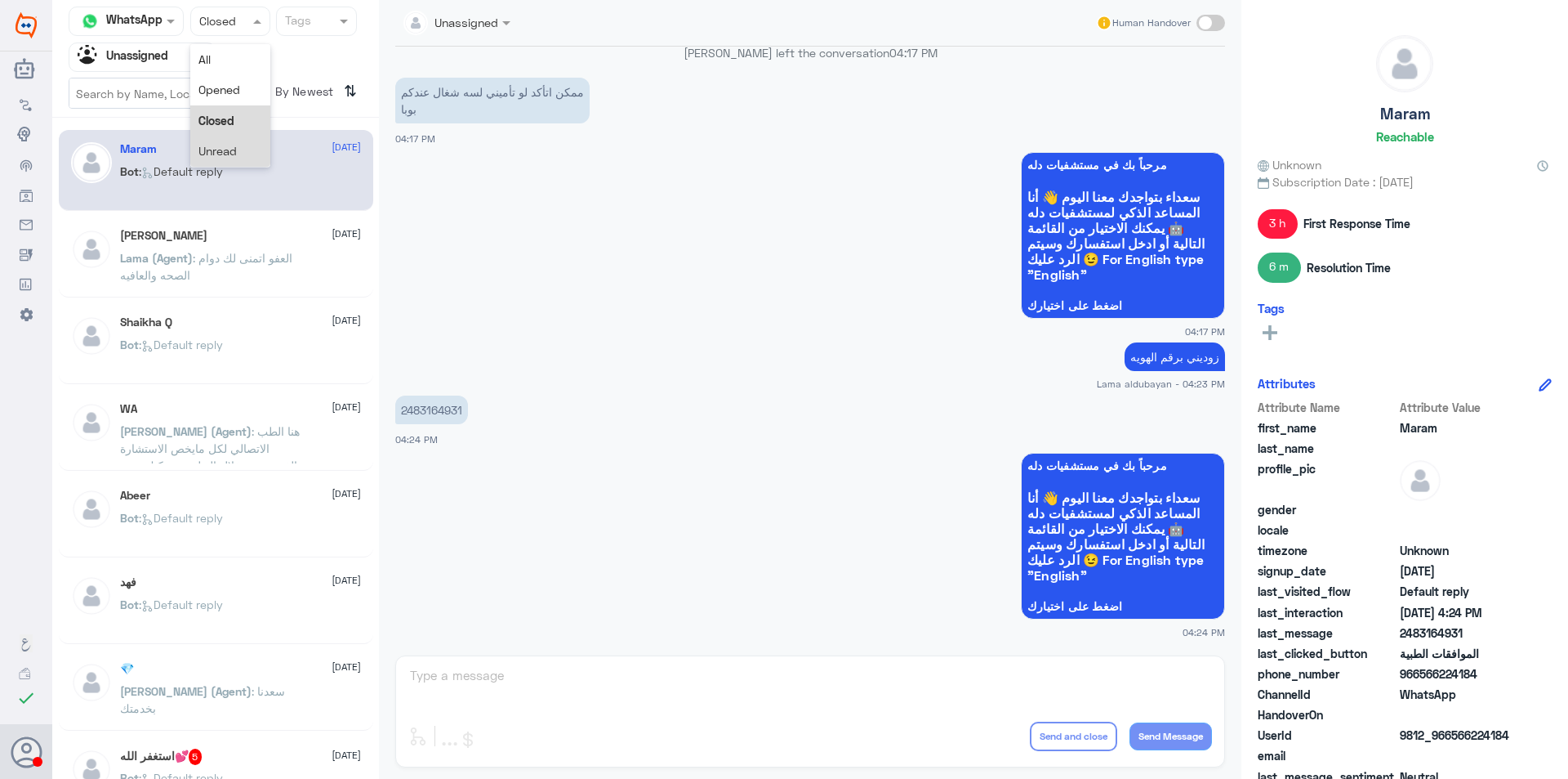
drag, startPoint x: 221, startPoint y: 70, endPoint x: 236, endPoint y: 178, distance: 109.0
click at [236, 178] on div "Channel WhatsApp Status × Closed All Opened Closed Unread Tags Agent Filter Una…" at bounding box center [215, 392] width 327 height 784
click at [228, 155] on span "Unread" at bounding box center [217, 151] width 38 height 14
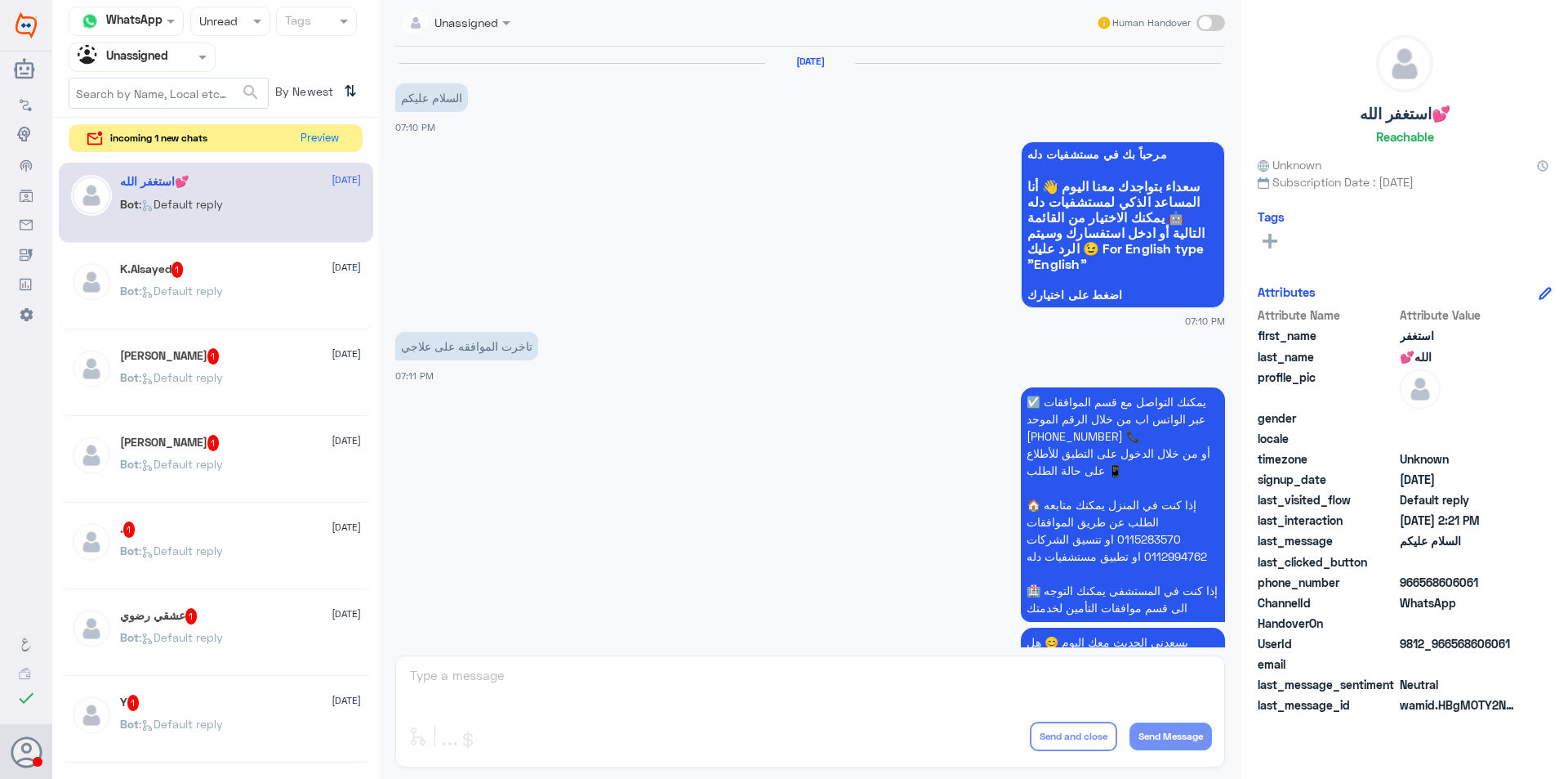
click at [261, 291] on div "Bot : Default reply" at bounding box center [240, 304] width 241 height 37
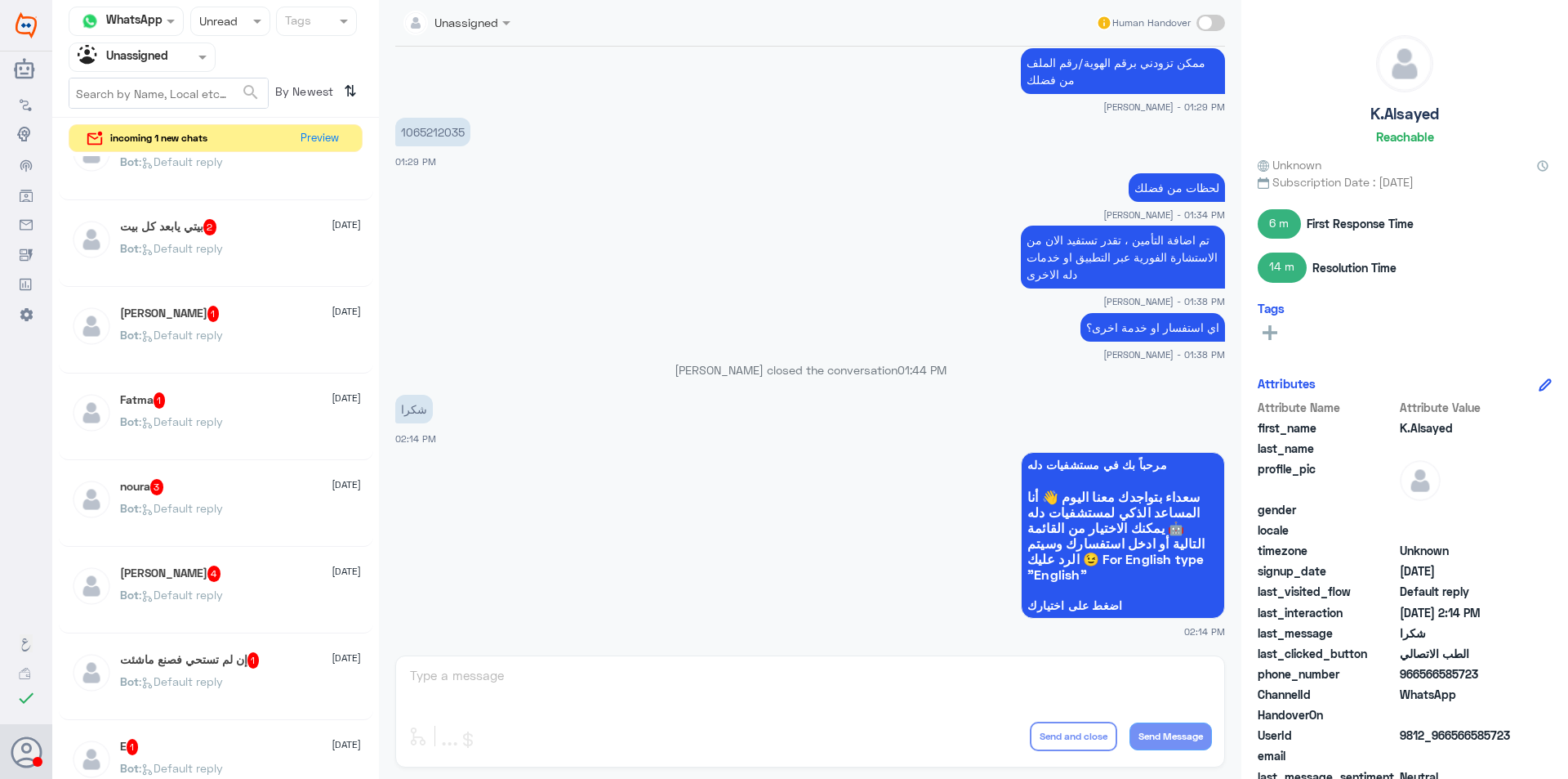
click at [234, 57] on div "Agent Filter Unassigned" at bounding box center [215, 57] width 294 height 29
click at [203, 56] on span at bounding box center [202, 59] width 8 height 6
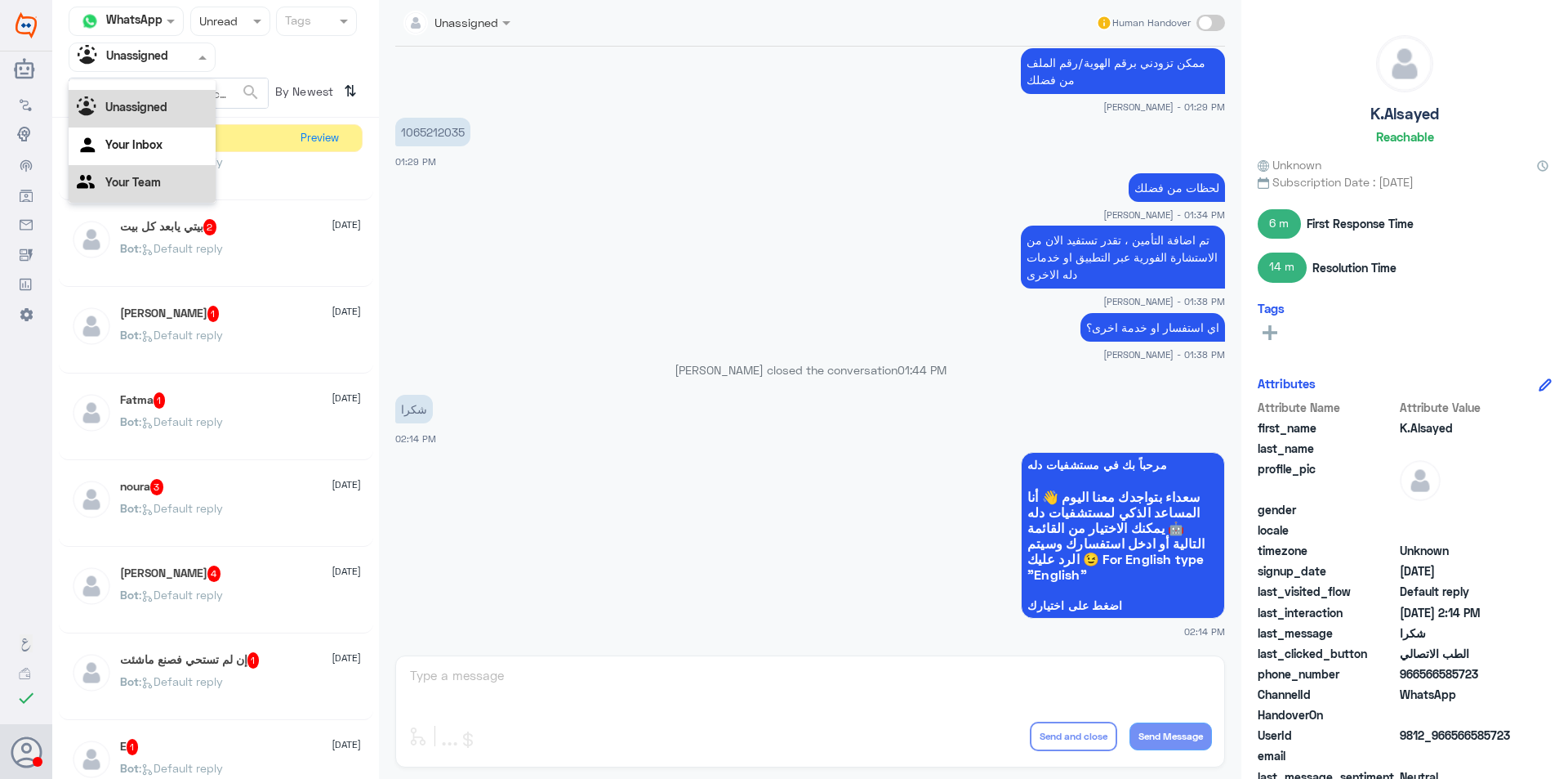
click at [164, 189] on div "Your Team" at bounding box center [142, 184] width 147 height 38
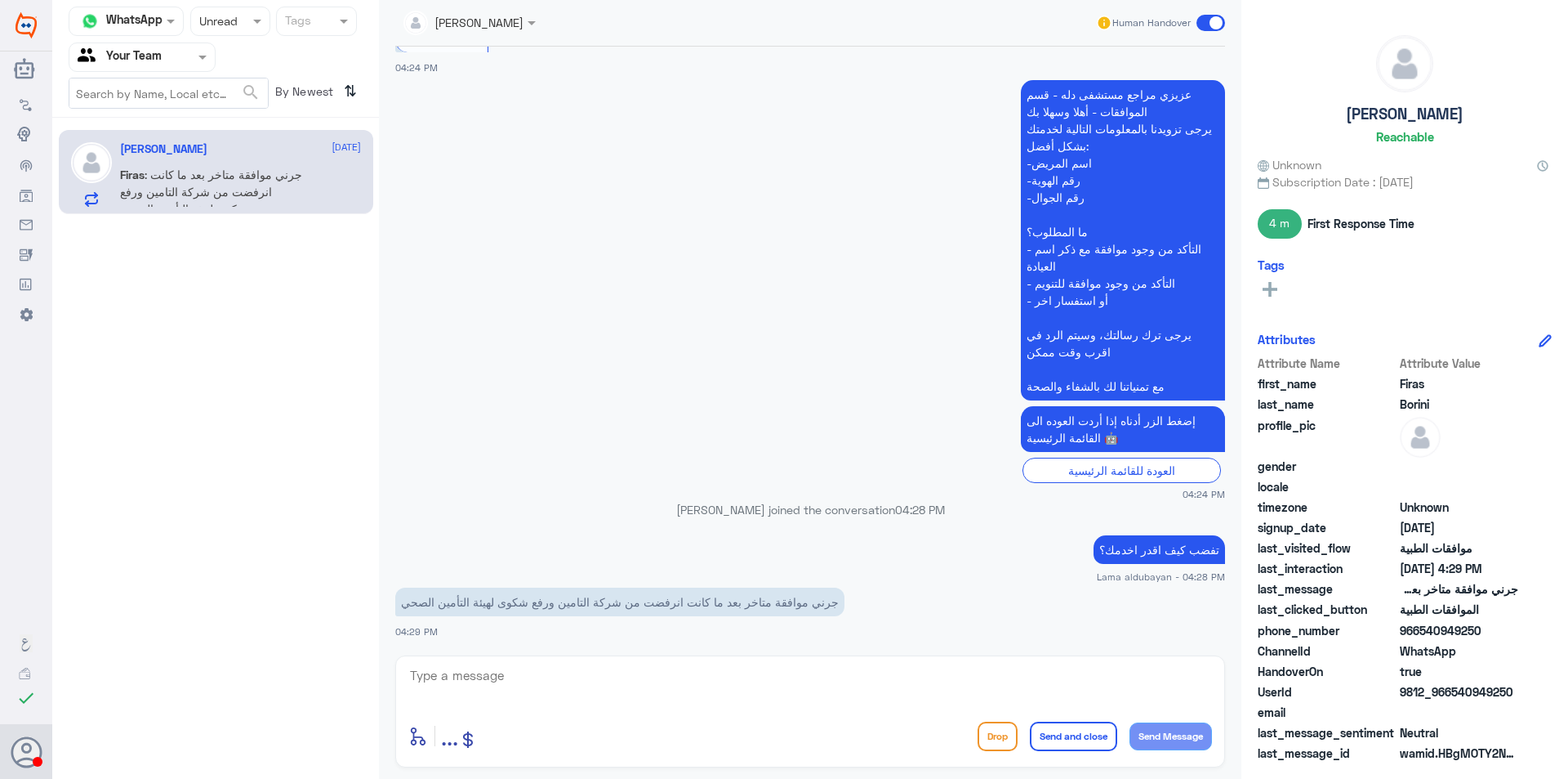
click at [240, 29] on div at bounding box center [230, 20] width 79 height 19
click at [238, 70] on div "All" at bounding box center [230, 59] width 80 height 30
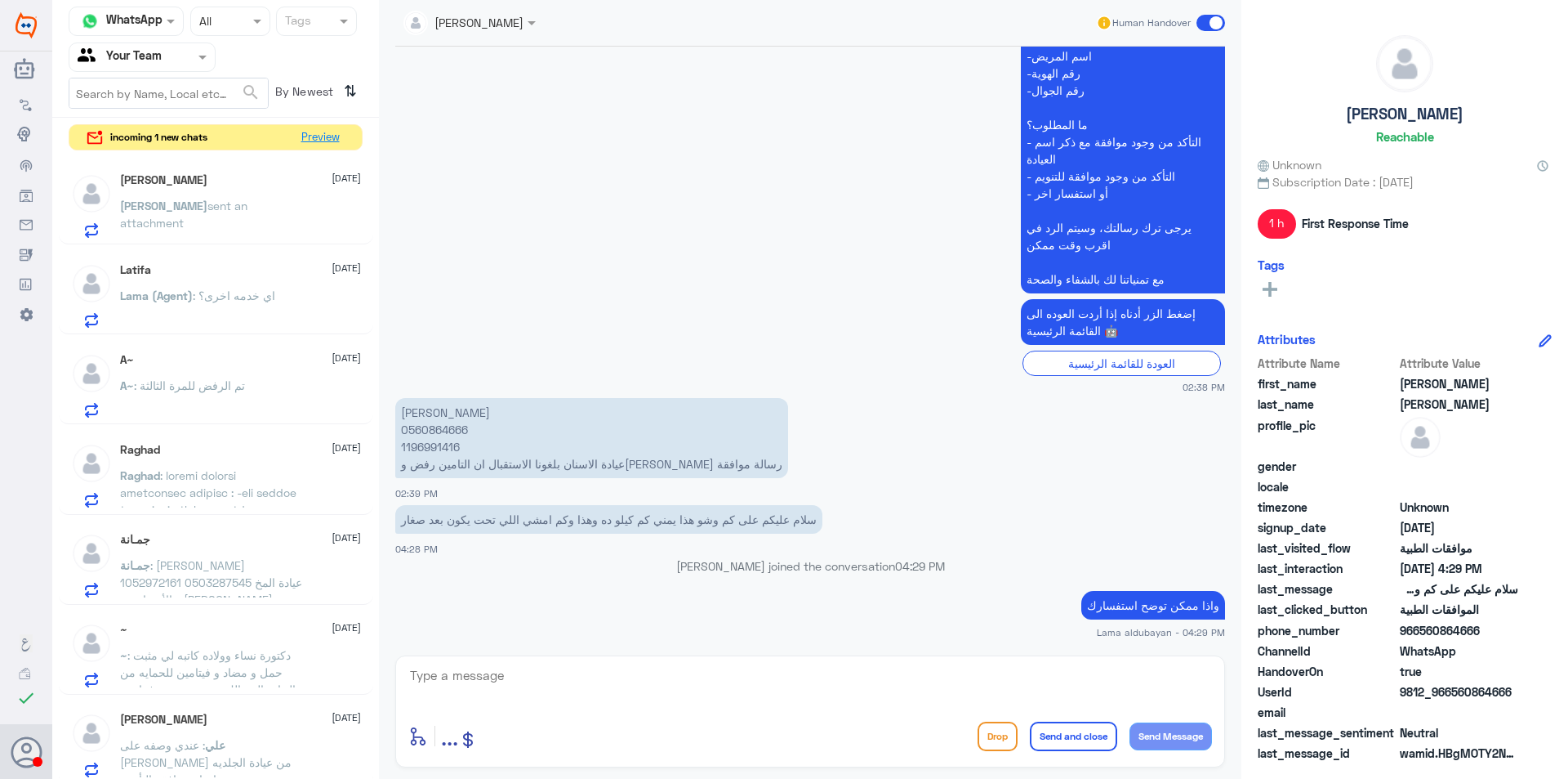
drag, startPoint x: 329, startPoint y: 130, endPoint x: 714, endPoint y: 327, distance: 432.5
click at [684, 300] on div "Channel WhatsApp Status × All Tags Agent Filter Your Team search By Newest ⇅ in…" at bounding box center [809, 392] width 1515 height 784
click at [423, 444] on p "[PERSON_NAME] 0560864666 1196991416 عيادة الاسنان بلغونا الاستقبال ان التامين ر…" at bounding box center [591, 438] width 393 height 80
copy p "1196991416"
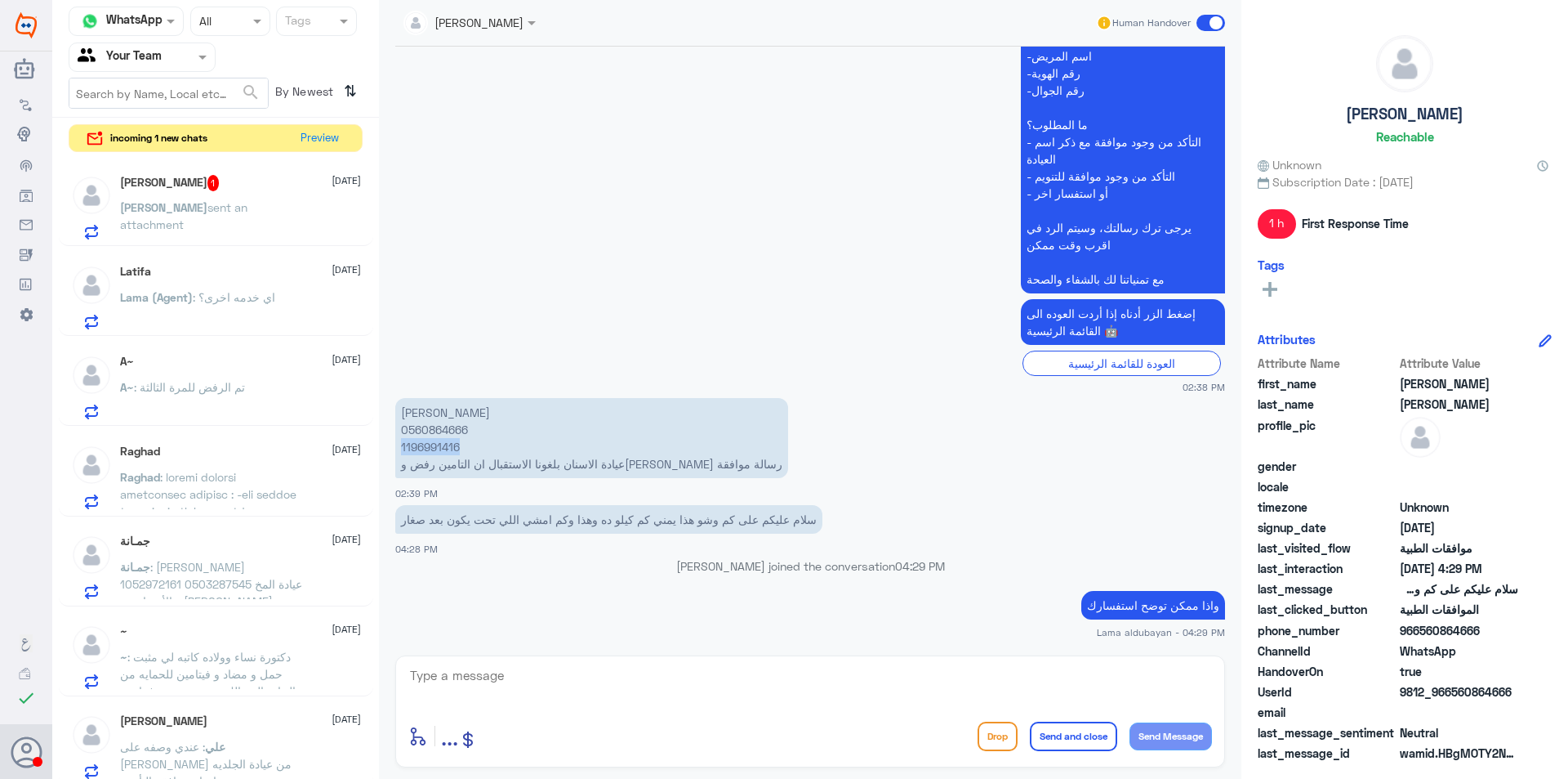
copy p "1196991416"
click at [237, 228] on p "[PERSON_NAME] sent an attachment" at bounding box center [211, 218] width 183 height 41
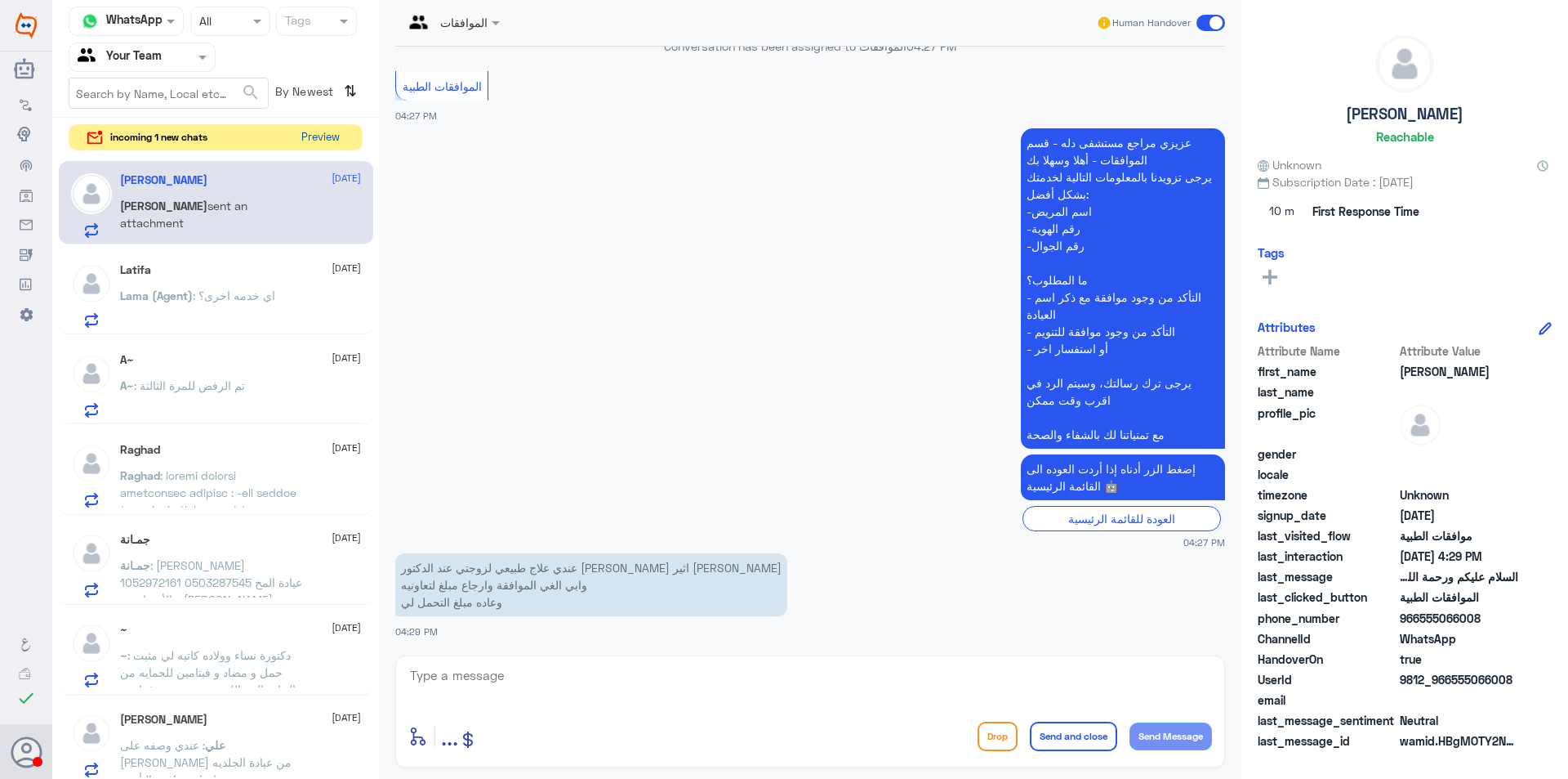
click at [320, 139] on button "Preview" at bounding box center [320, 137] width 51 height 25
